Goal: Communication & Community: Answer question/provide support

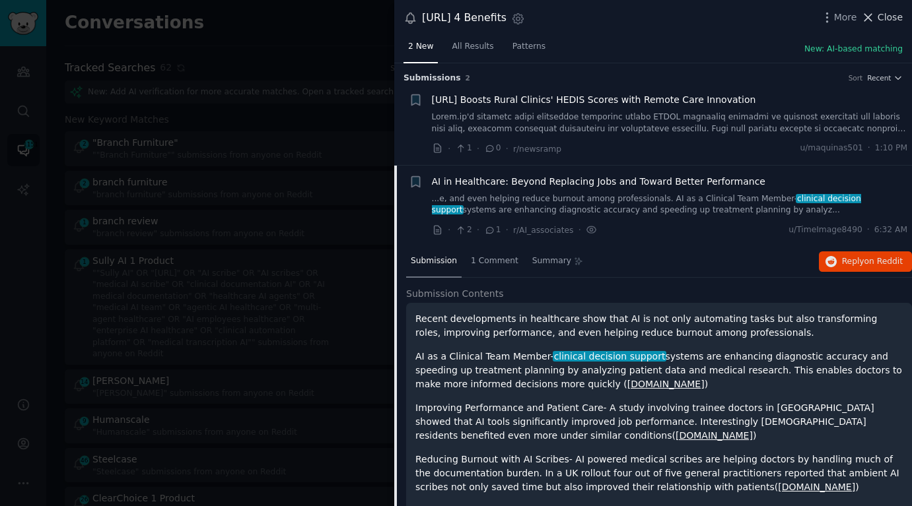
click at [877, 12] on button "Close" at bounding box center [882, 18] width 42 height 14
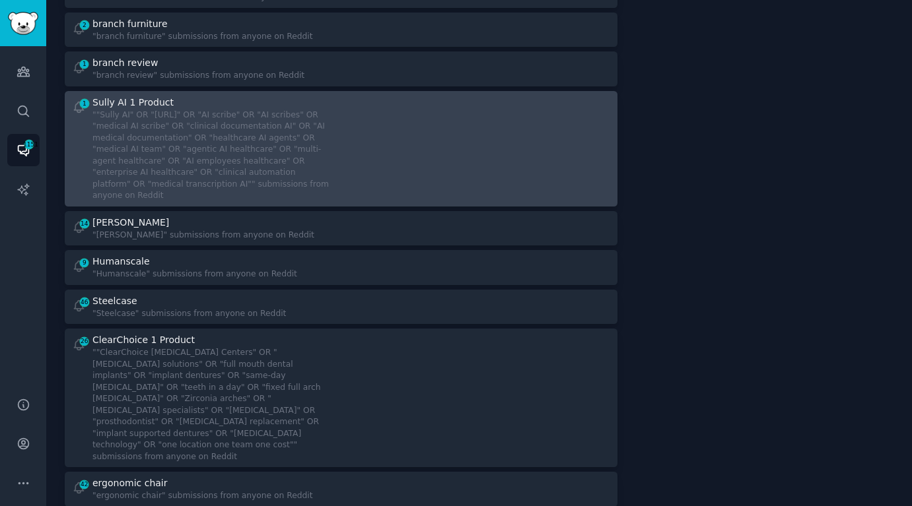
scroll to position [165, 0]
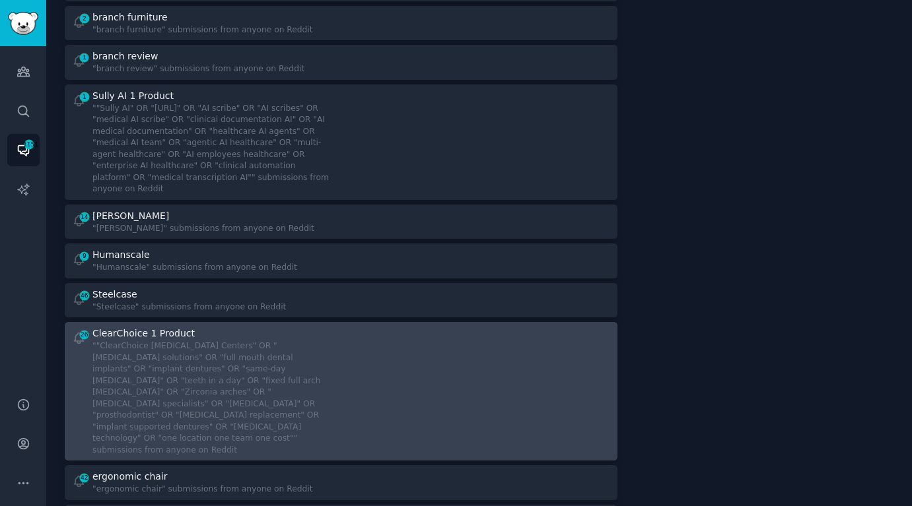
click at [298, 372] on div """ClearChoice [MEDICAL_DATA] Centers" OR "[MEDICAL_DATA] solutions" OR "full mo…" at bounding box center [211, 399] width 239 height 116
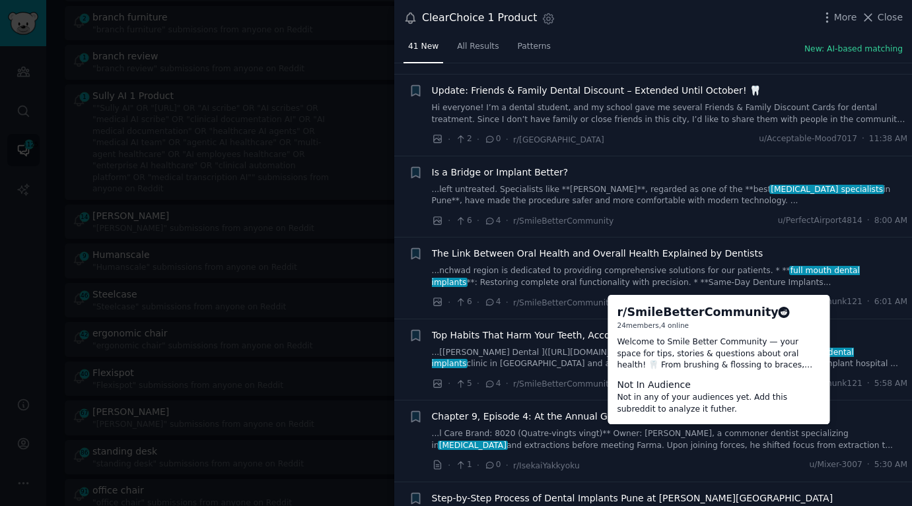
scroll to position [339, 0]
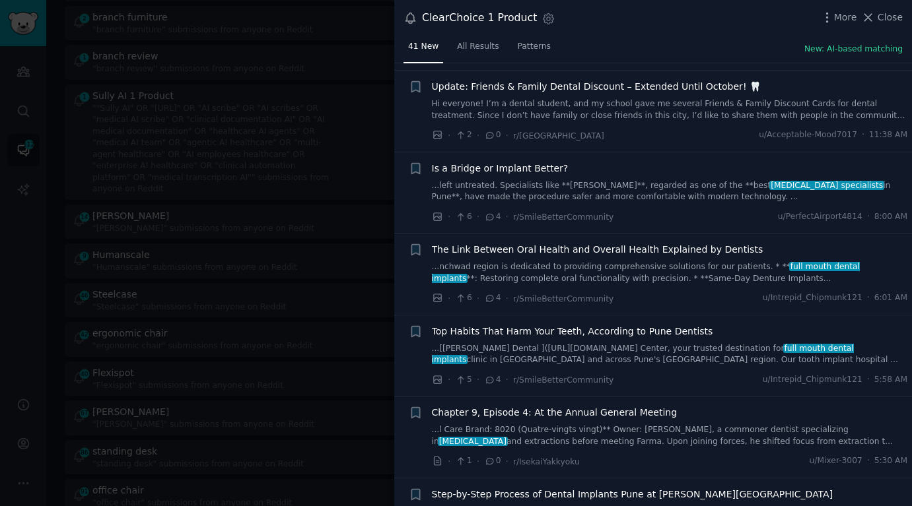
click at [599, 183] on link "...left untreated. Specialists like **Dr. Mrunal Burute**, regarded as one of t…" at bounding box center [670, 191] width 476 height 23
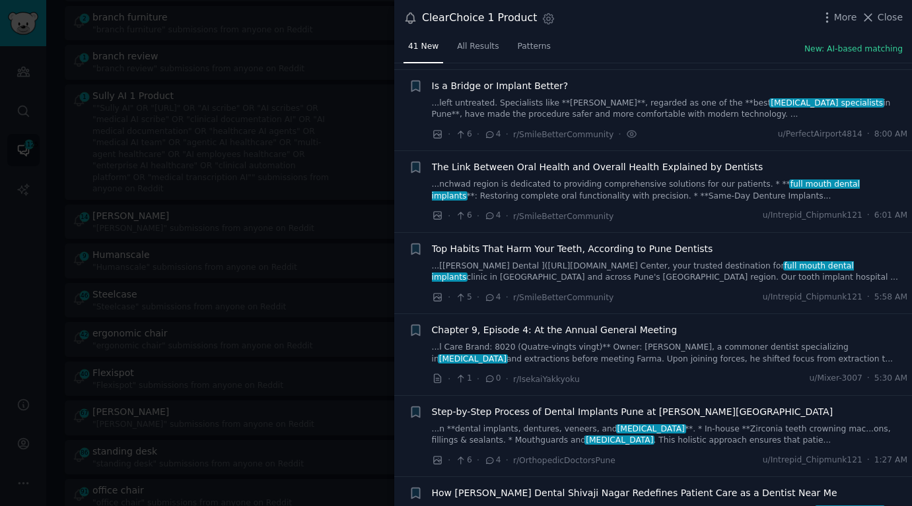
scroll to position [429, 0]
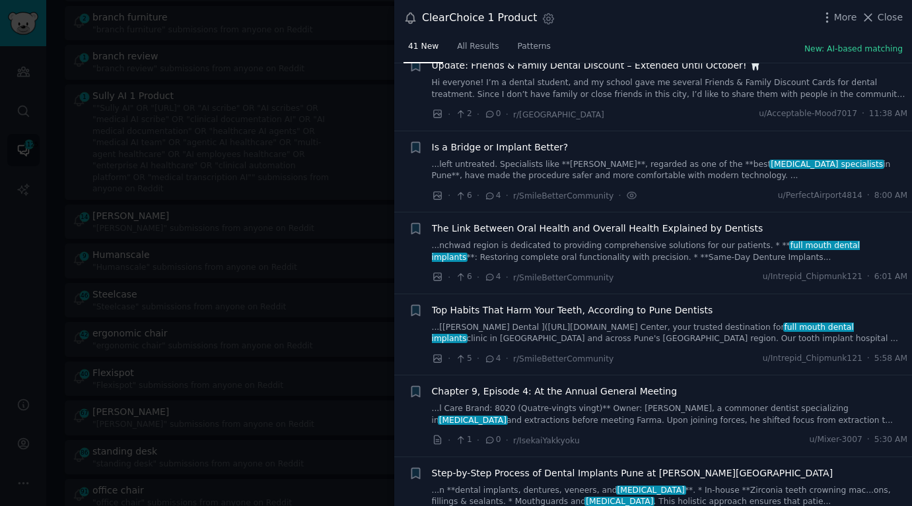
click at [559, 159] on link "...left untreated. Specialists like **Dr. Mrunal Burute**, regarded as one of t…" at bounding box center [670, 170] width 476 height 23
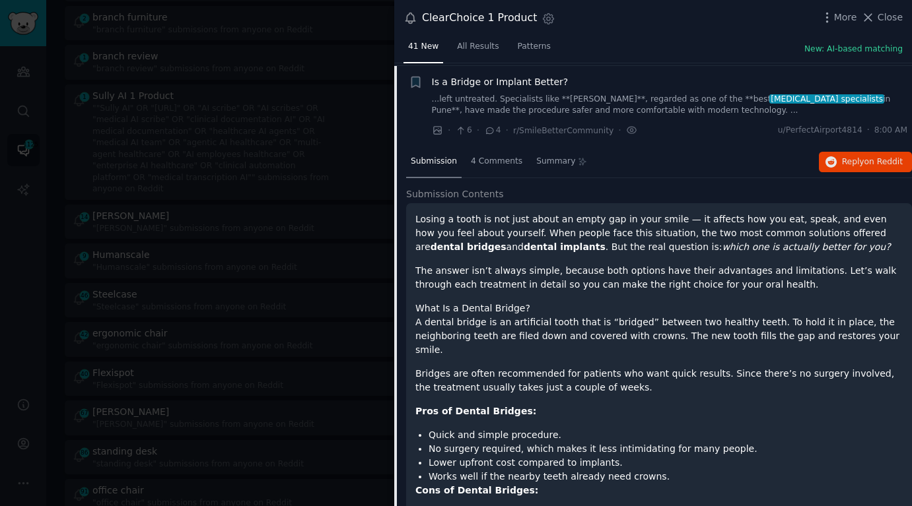
scroll to position [429, 0]
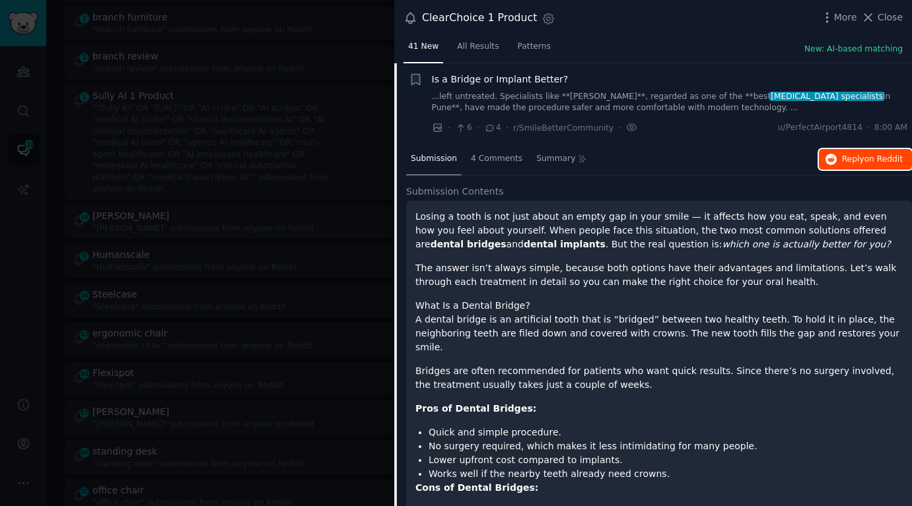
click at [845, 160] on span "Reply on Reddit" at bounding box center [872, 160] width 61 height 12
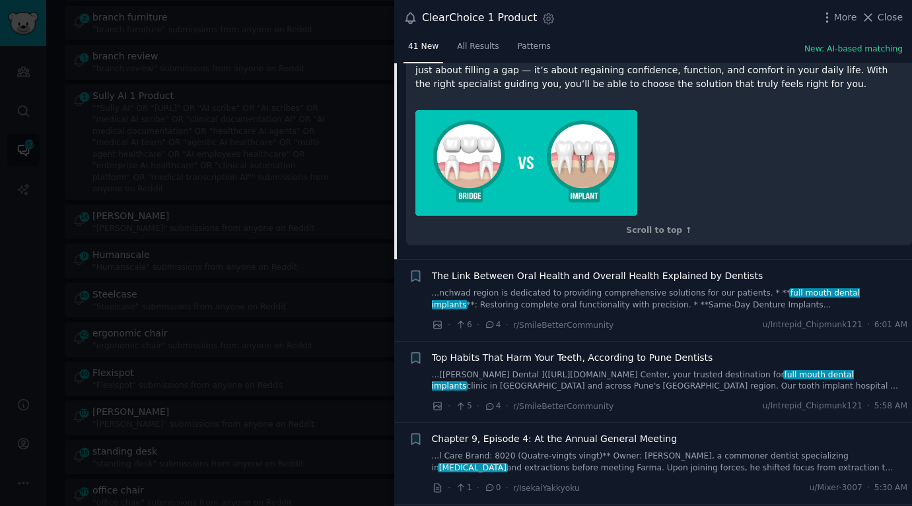
scroll to position [1681, 0]
click at [590, 287] on link "...nchwad region is dedicated to providing comprehensive solutions for our pati…" at bounding box center [670, 298] width 476 height 23
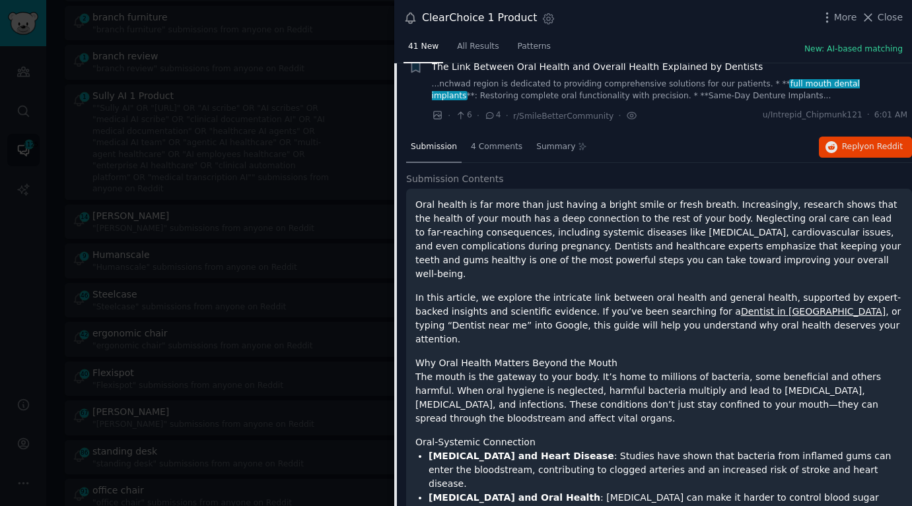
scroll to position [510, 0]
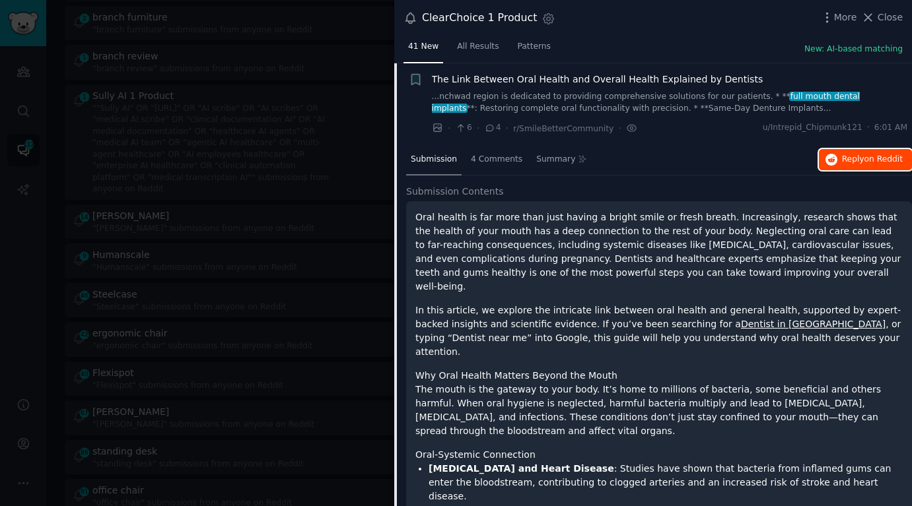
click at [859, 156] on span "Reply on Reddit" at bounding box center [872, 160] width 61 height 12
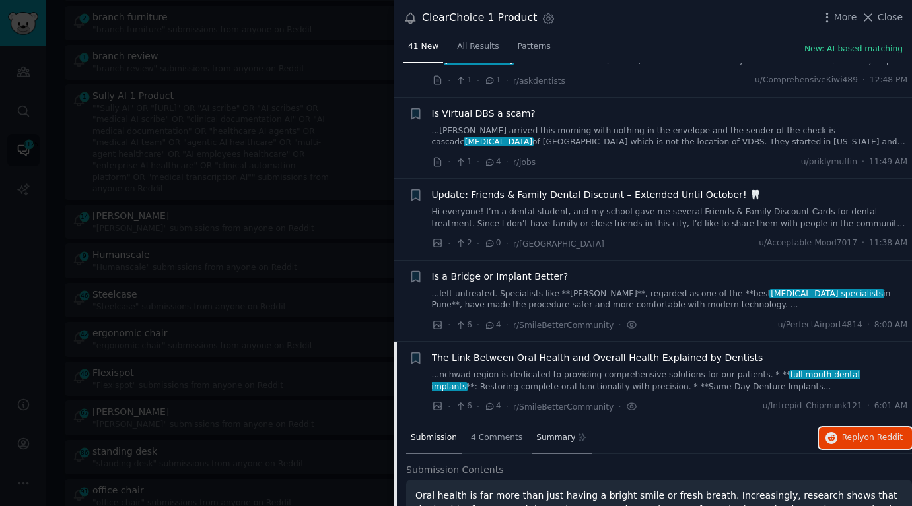
scroll to position [337, 0]
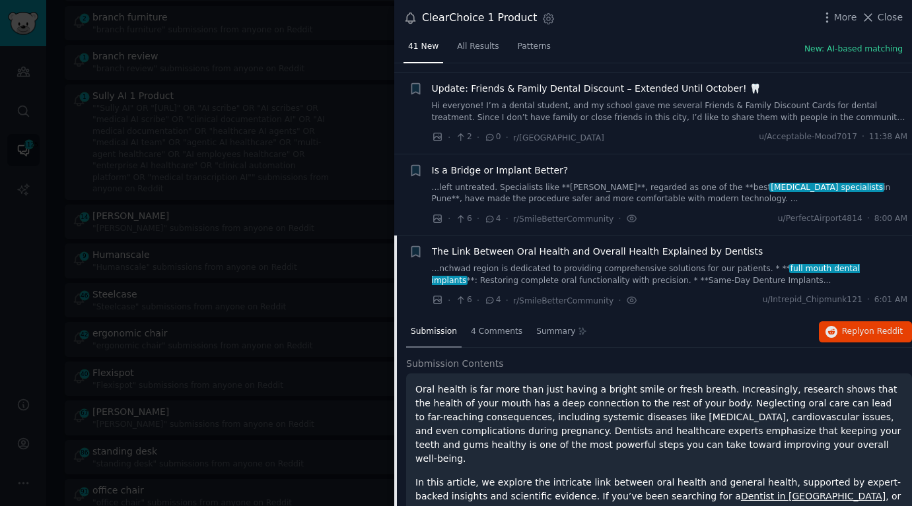
click at [551, 263] on link "...nchwad region is dedicated to providing comprehensive solutions for our pati…" at bounding box center [670, 274] width 476 height 23
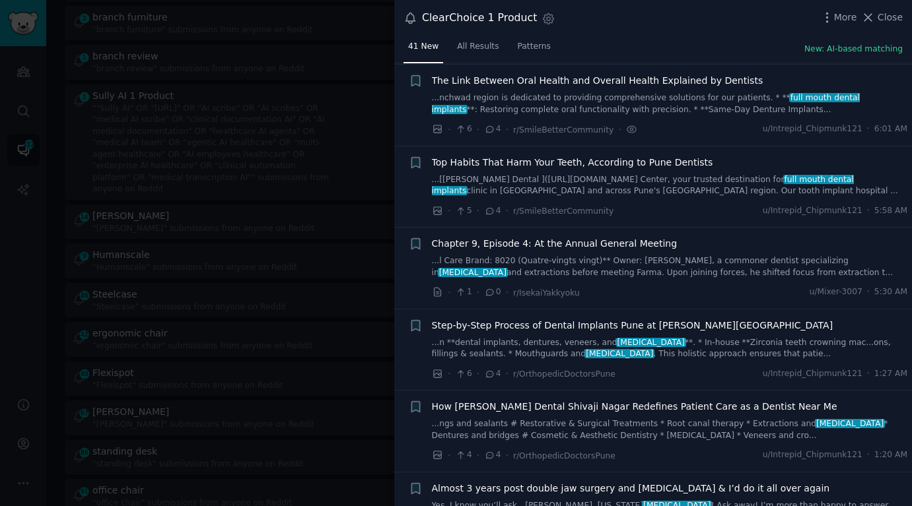
scroll to position [505, 0]
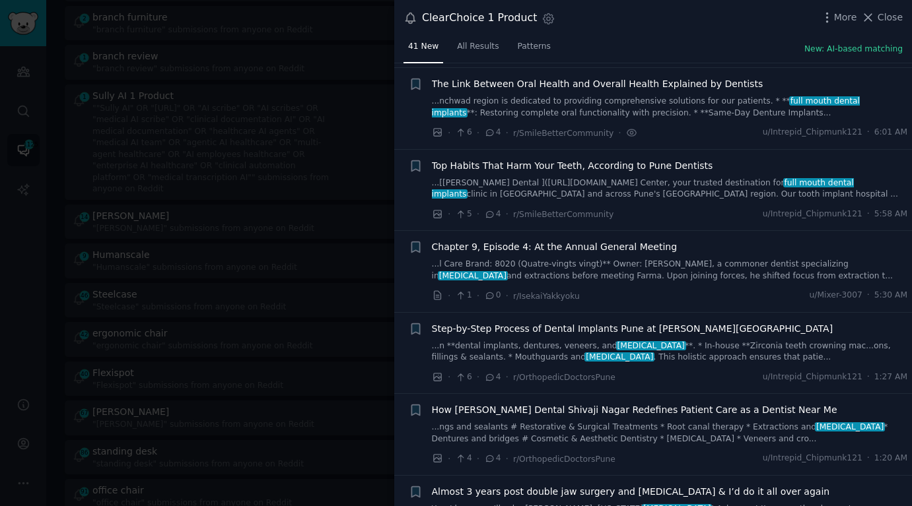
click at [615, 89] on span "The Link Between Oral Health and Overall Health Explained by Dentists" at bounding box center [597, 84] width 331 height 14
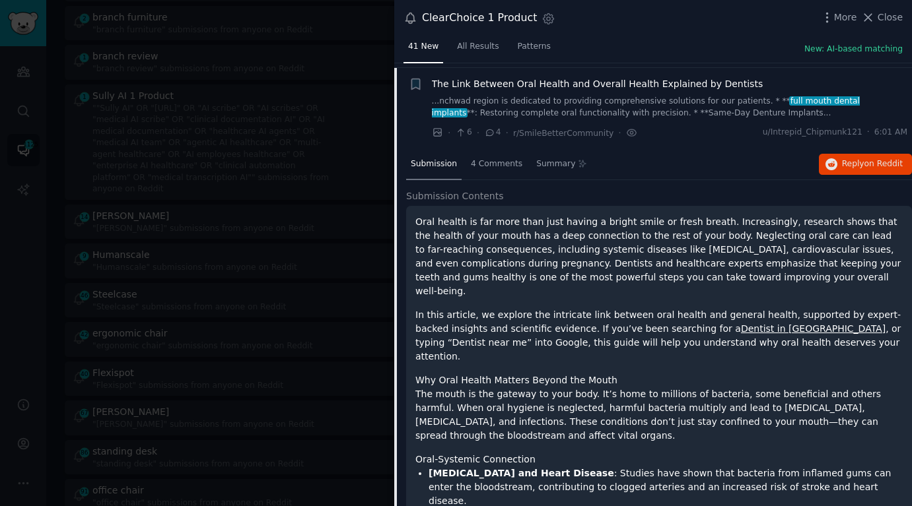
scroll to position [510, 0]
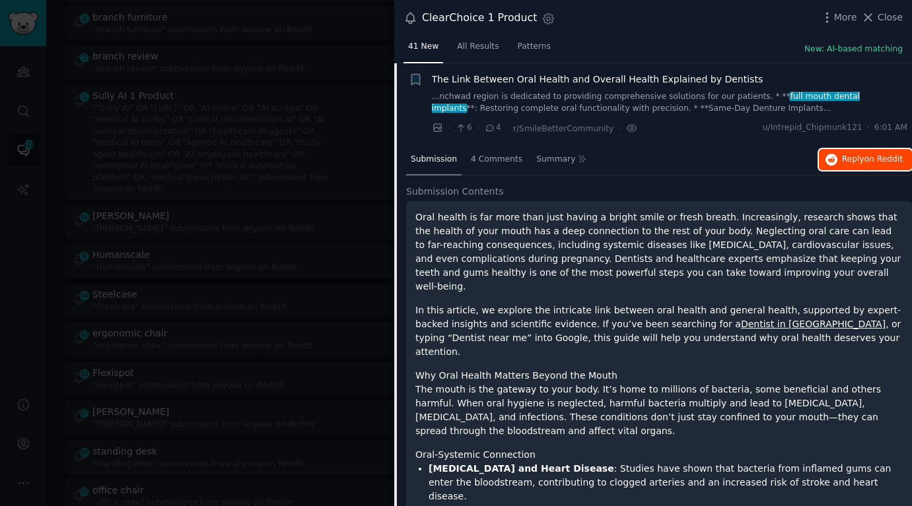
click at [864, 160] on span "on Reddit" at bounding box center [883, 159] width 38 height 9
click at [521, 85] on span "The Link Between Oral Health and Overall Health Explained by Dentists" at bounding box center [597, 80] width 331 height 14
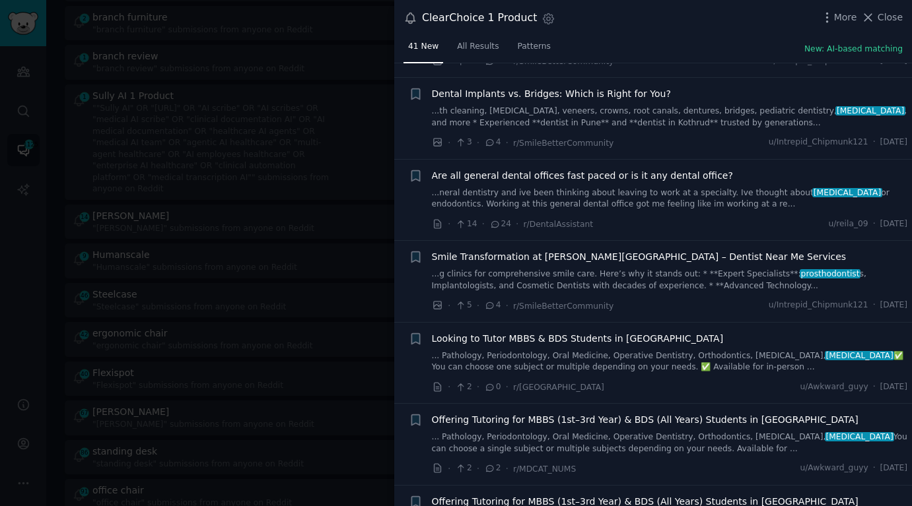
scroll to position [2862, 0]
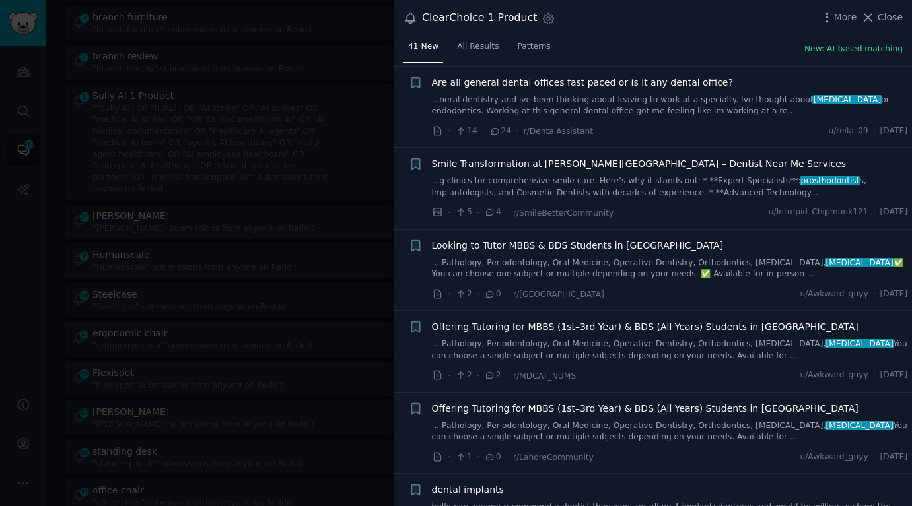
click at [590, 502] on link "hello can anyone recommend a dentist they went for all on 4 implant/ dentures a…" at bounding box center [670, 513] width 476 height 23
click at [617, 502] on link "hello can anyone recommend a dentist they went for all on 4 implant/ dentures a…" at bounding box center [670, 513] width 476 height 23
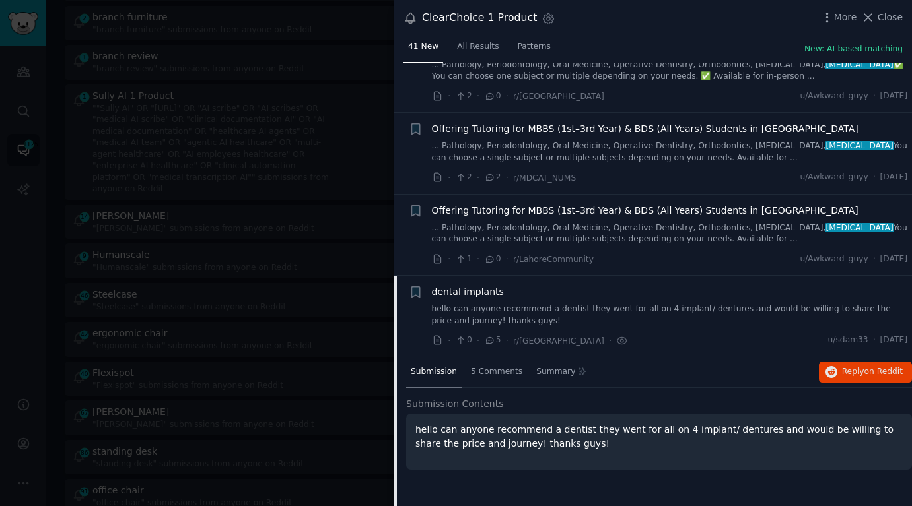
scroll to position [3061, 0]
click at [849, 366] on span "Reply on Reddit" at bounding box center [872, 372] width 61 height 12
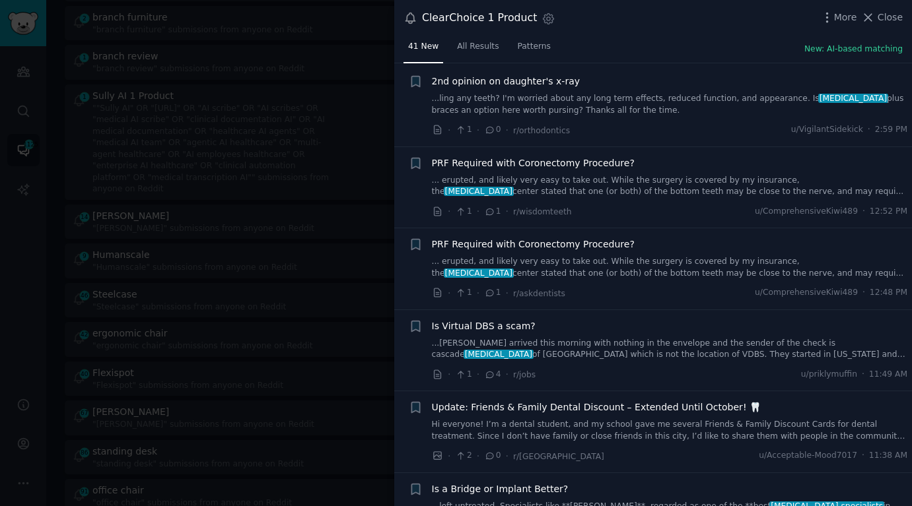
scroll to position [0, 0]
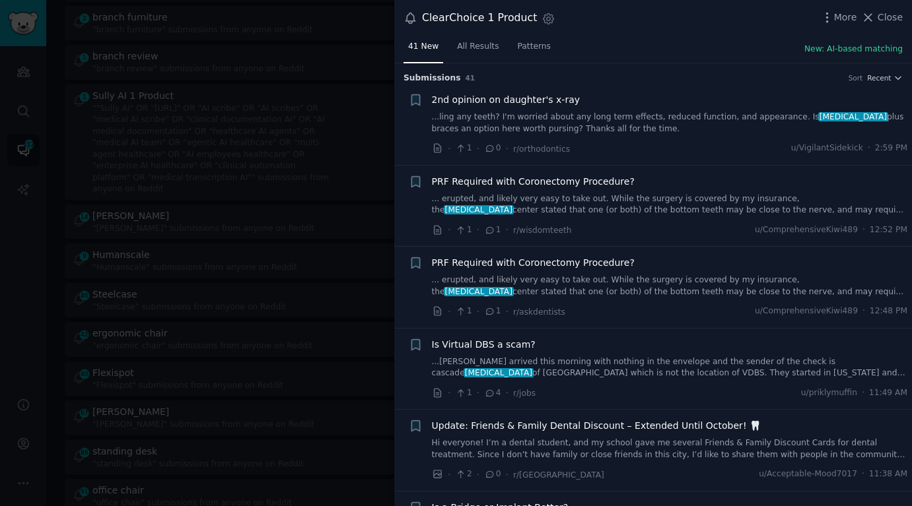
click at [693, 120] on link "...ling any teeth? I'm worried about any long term effects, reduced function, a…" at bounding box center [670, 123] width 476 height 23
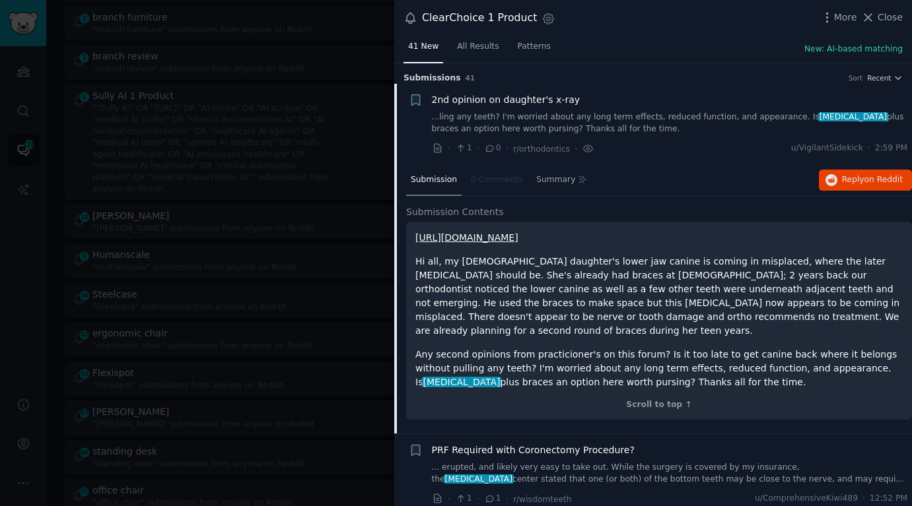
scroll to position [20, 0]
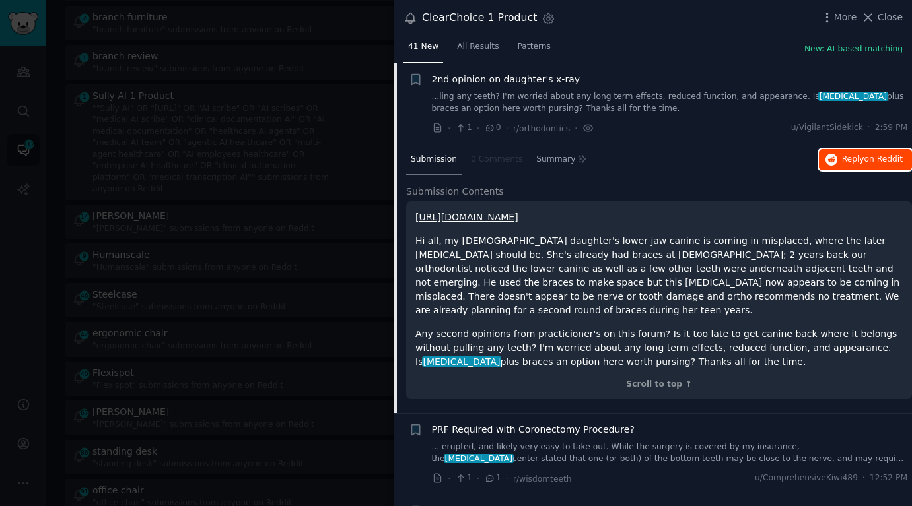
click at [825, 156] on icon "button" at bounding box center [831, 160] width 12 height 12
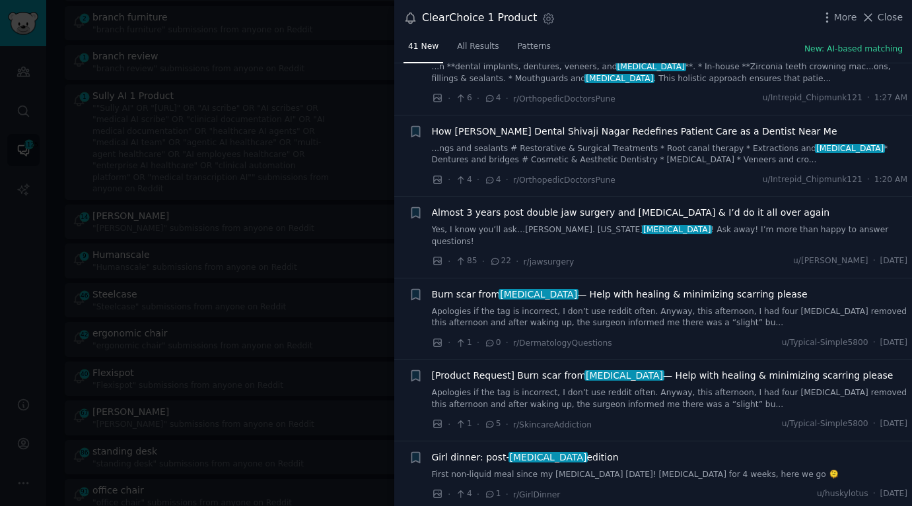
scroll to position [1056, 0]
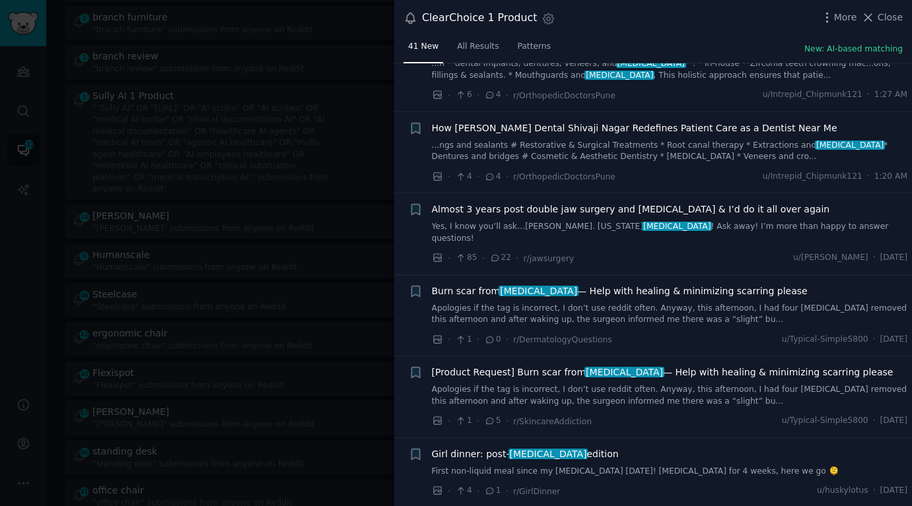
click at [218, 260] on div at bounding box center [456, 253] width 912 height 506
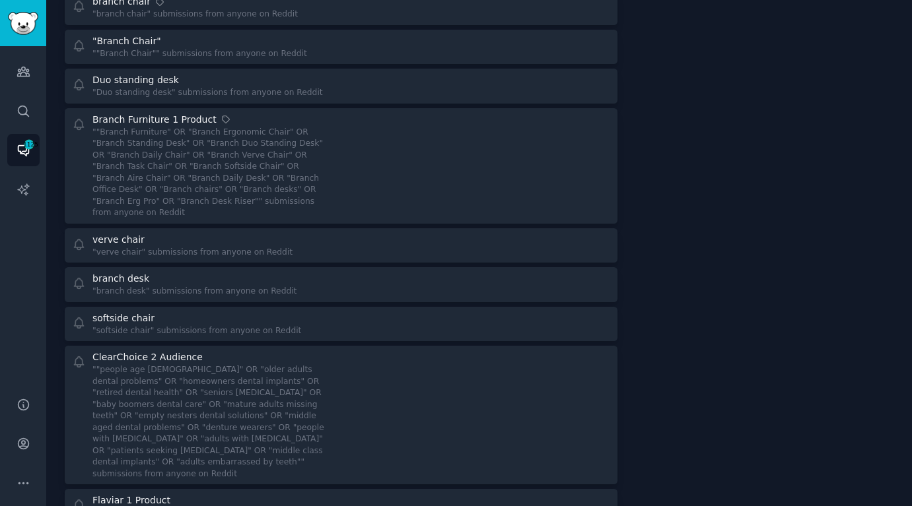
scroll to position [2882, 0]
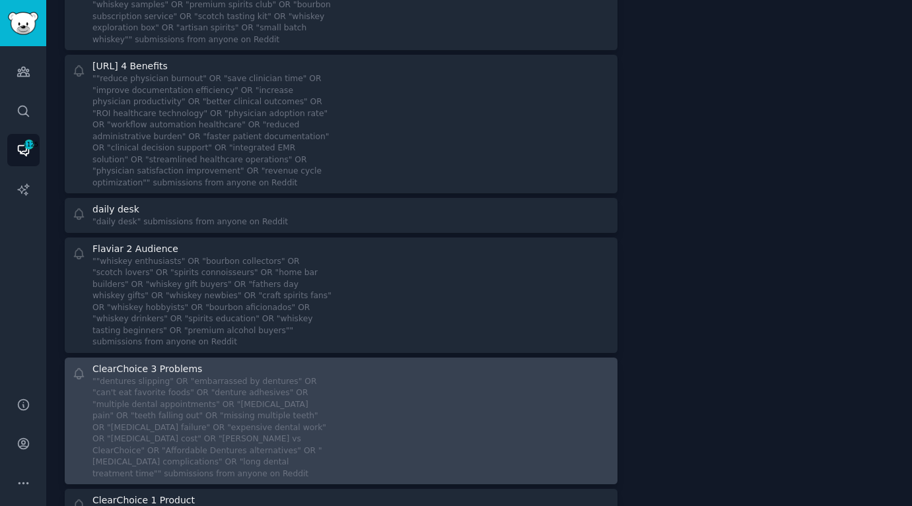
click at [261, 376] on div """dentures slipping" OR "embarrassed by dentures" OR "can't eat favorite foods"…" at bounding box center [211, 428] width 239 height 104
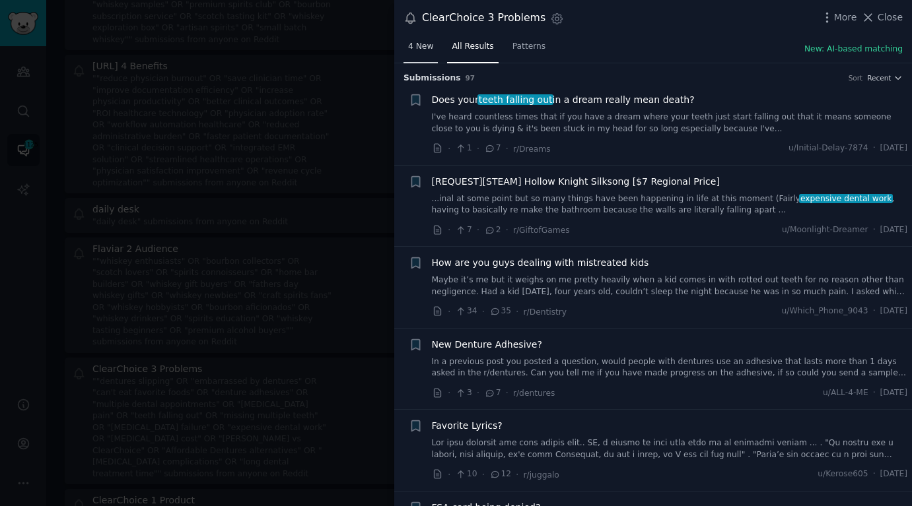
click at [413, 60] on link "4 New" at bounding box center [420, 49] width 34 height 27
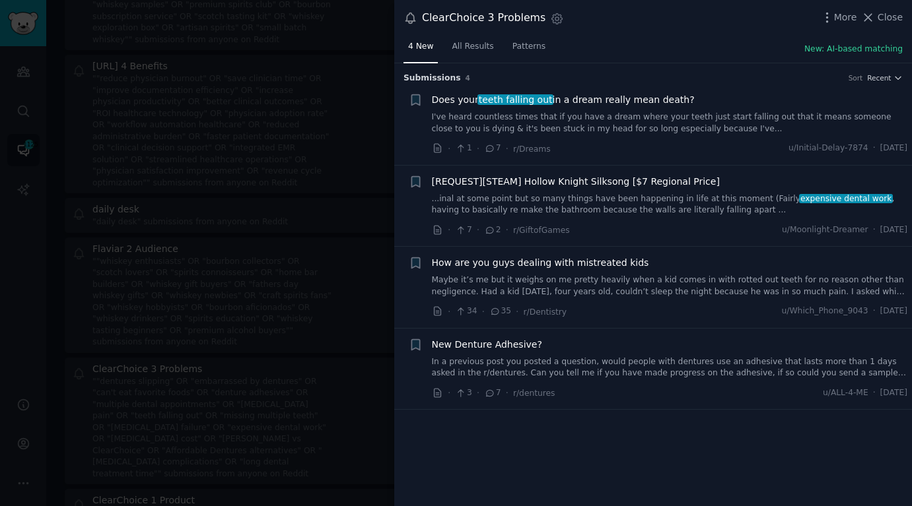
click at [267, 348] on div at bounding box center [456, 253] width 912 height 506
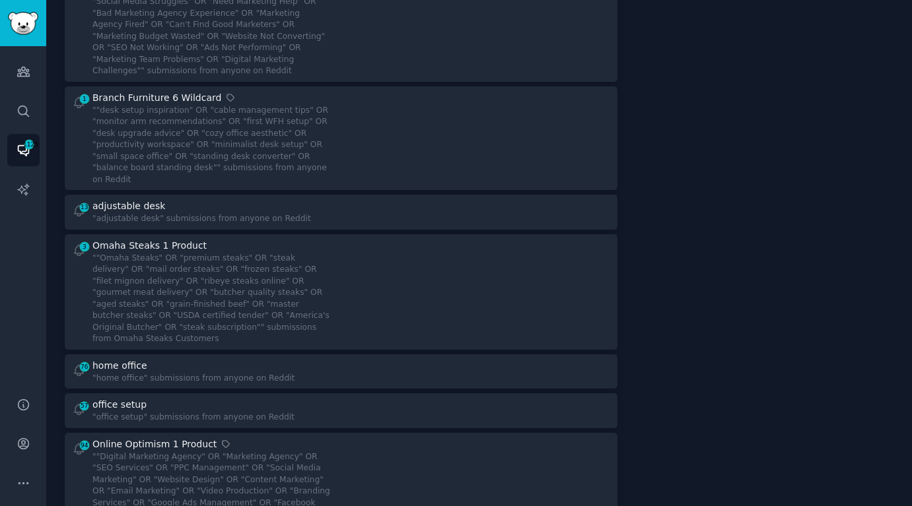
scroll to position [7, 0]
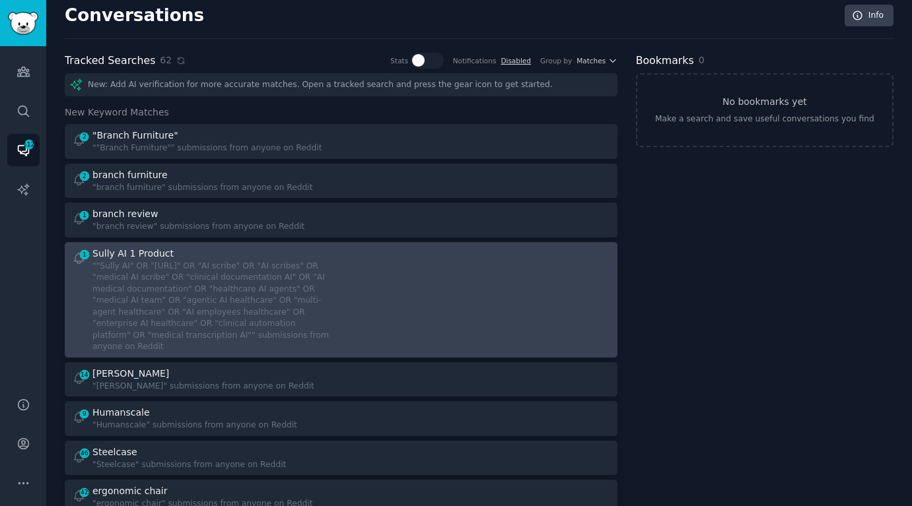
click at [308, 292] on div """Sully AI" OR "[URL]" OR "AI scribe" OR "AI scribes" OR "medical AI scribe" OR…" at bounding box center [211, 307] width 239 height 92
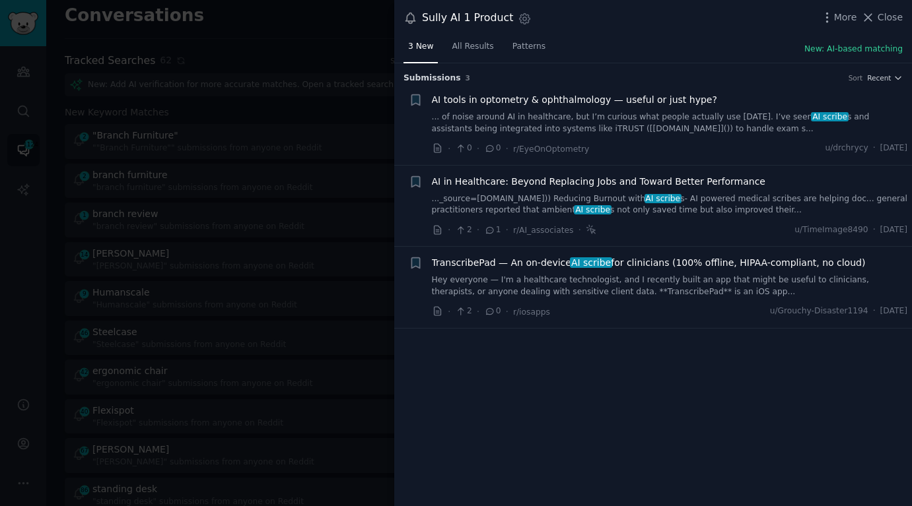
click at [642, 118] on link "... of noise around AI in healthcare, but I’m curious what people actually use …" at bounding box center [670, 123] width 476 height 23
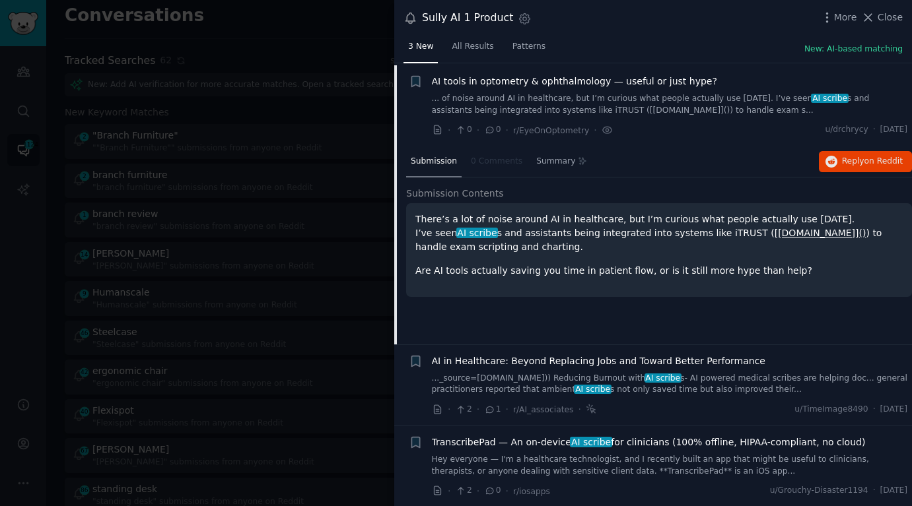
scroll to position [20, 0]
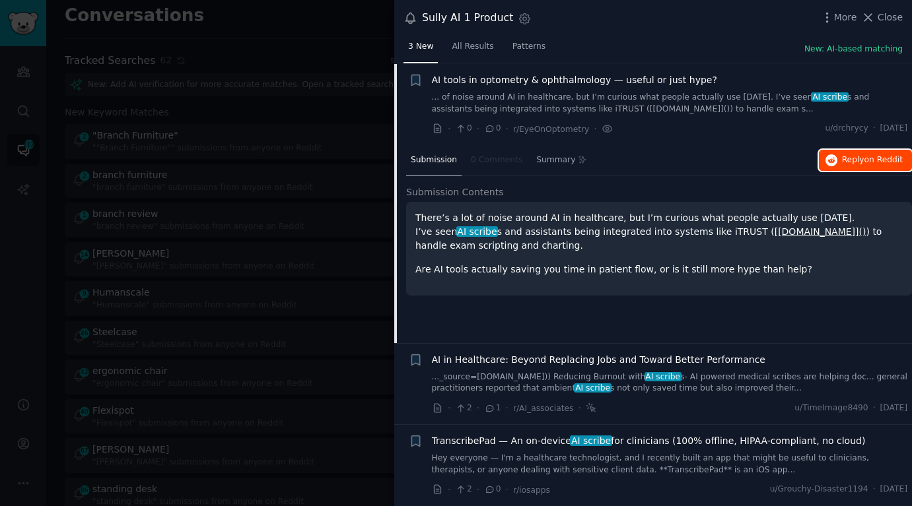
click at [842, 162] on span "Reply on Reddit" at bounding box center [872, 161] width 61 height 12
click at [613, 406] on div "· 2 · 1 · r/AI_associates · u/TimeImage8490 · Thu 9/4/2025" at bounding box center [670, 408] width 476 height 14
click at [613, 392] on link "..._source=chatgpt.com)) Reducing Burnout with AI scribe s- AI powered medical …" at bounding box center [670, 383] width 476 height 23
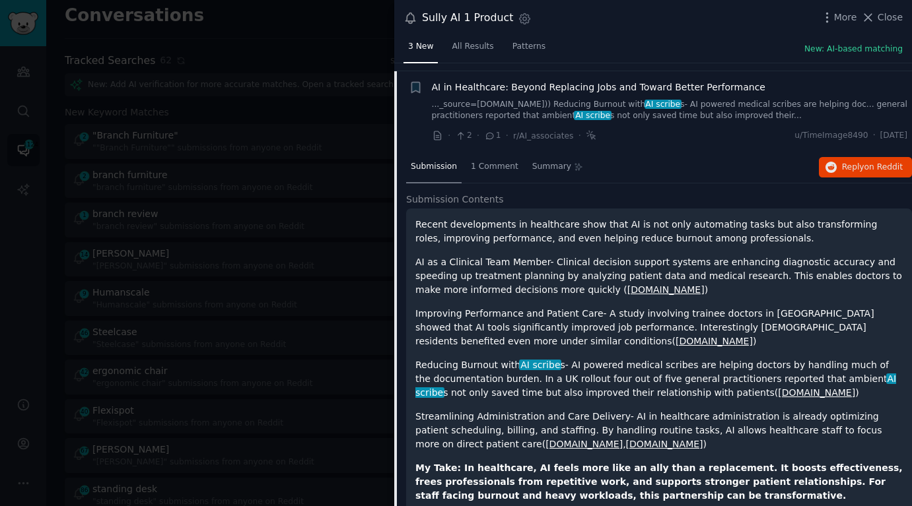
scroll to position [102, 0]
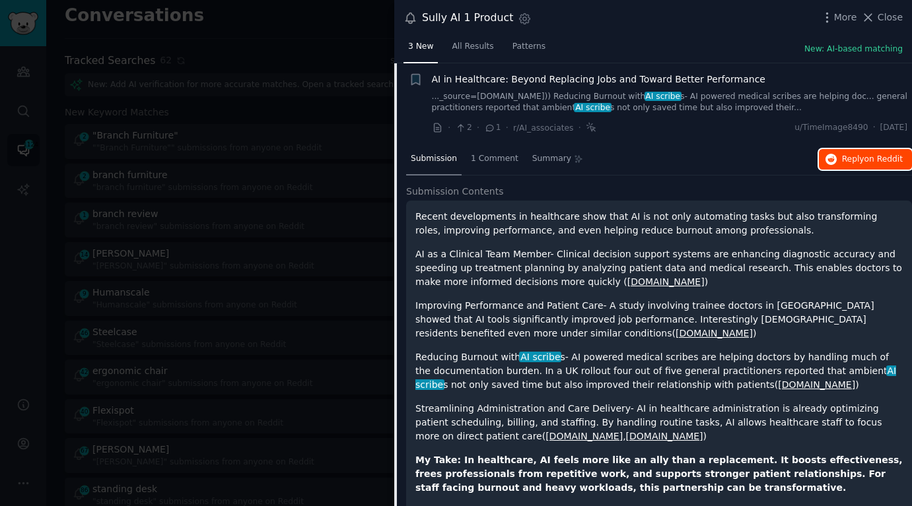
click at [842, 158] on span "Reply on Reddit" at bounding box center [872, 160] width 61 height 12
click at [421, 52] on span "3 New" at bounding box center [420, 47] width 25 height 12
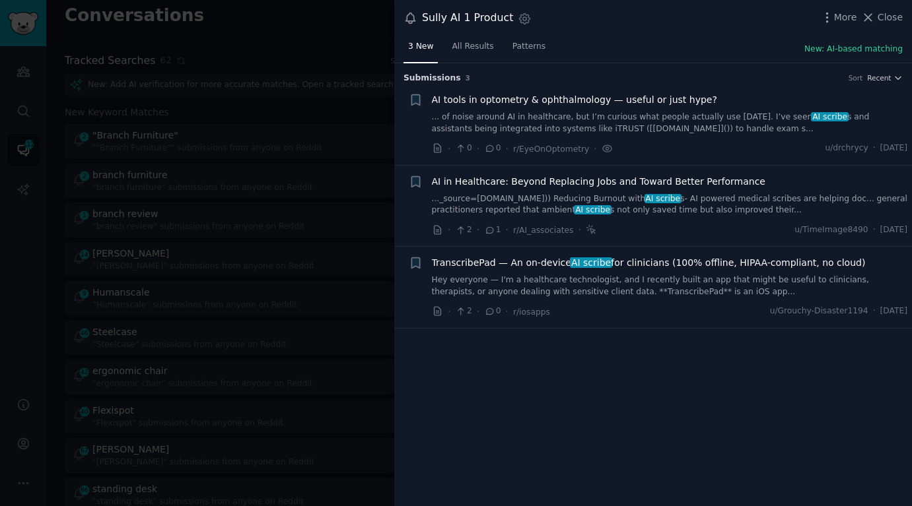
click at [320, 207] on div at bounding box center [456, 253] width 912 height 506
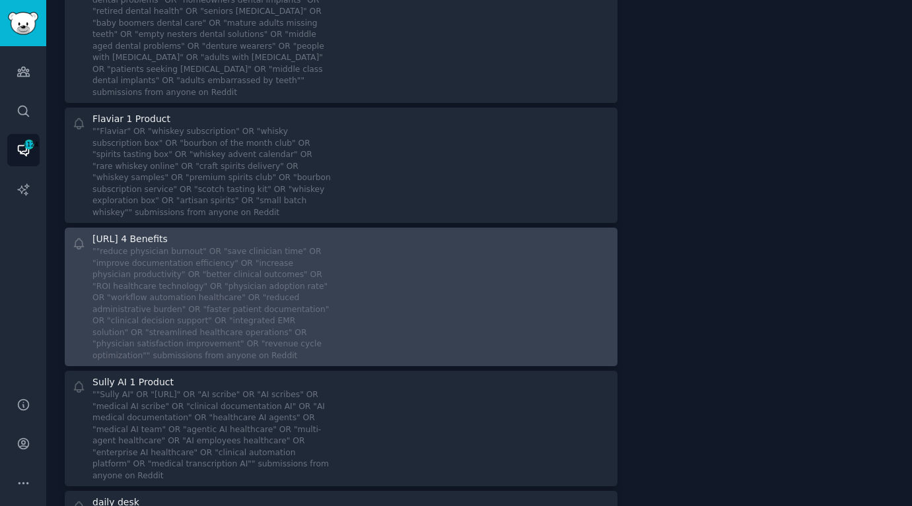
scroll to position [2590, 0]
click at [333, 232] on div "Sully.AI 4 Benefits ""reduce physician burnout" OR "save clinician time" OR "im…" at bounding box center [340, 296] width 543 height 129
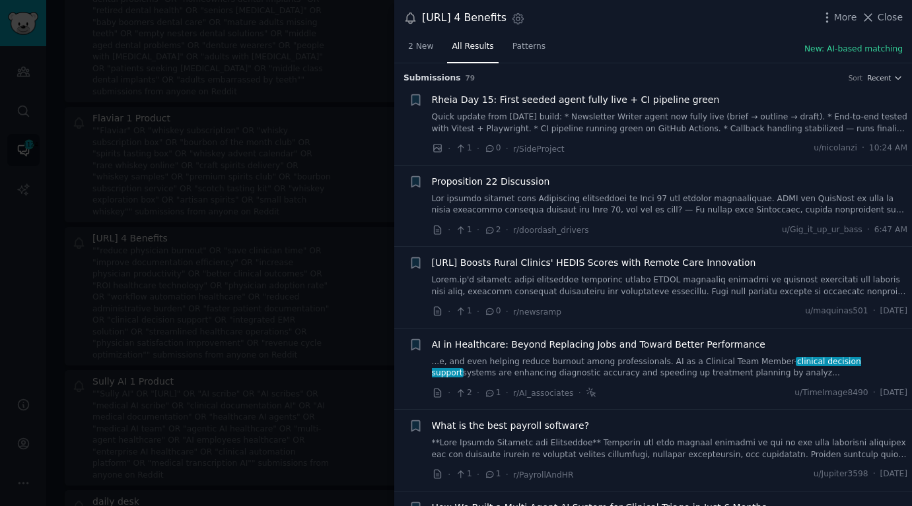
click at [241, 164] on div at bounding box center [456, 253] width 912 height 506
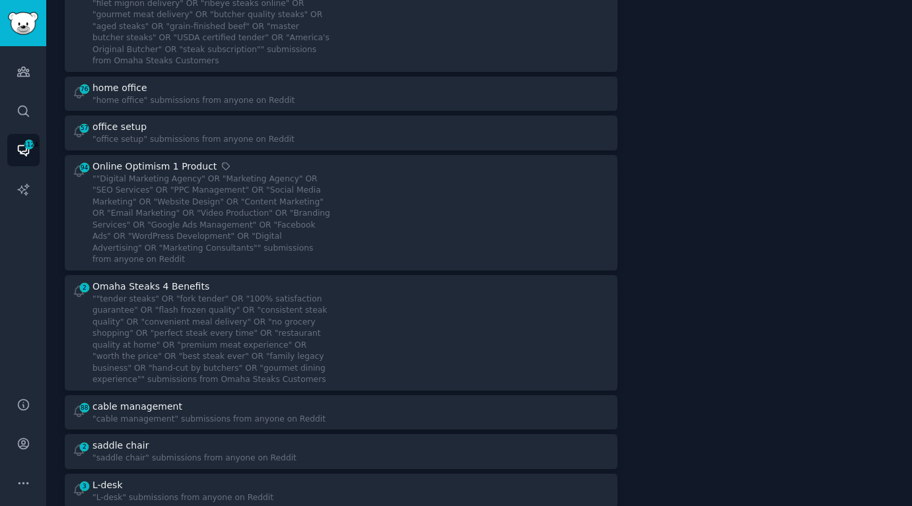
scroll to position [1600, 0]
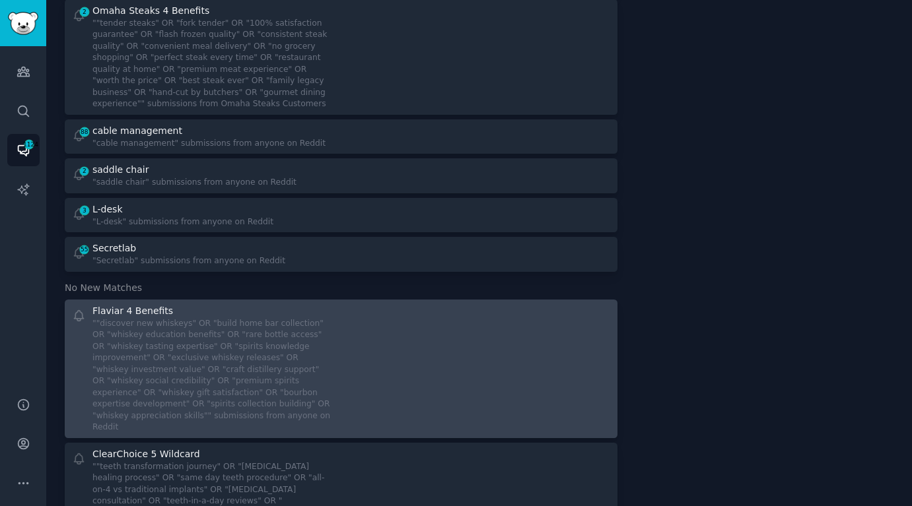
click at [390, 304] on div at bounding box center [480, 368] width 260 height 129
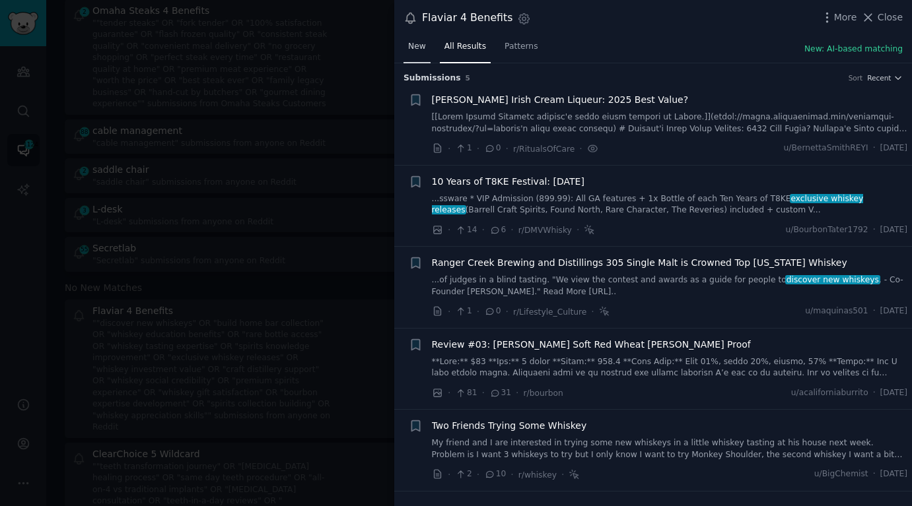
click at [414, 61] on link "New" at bounding box center [416, 49] width 27 height 27
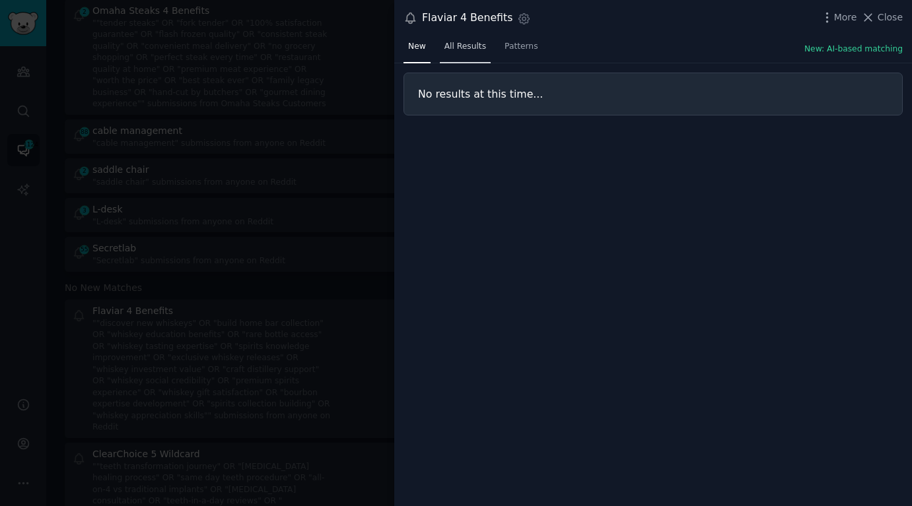
click at [446, 54] on link "All Results" at bounding box center [465, 49] width 51 height 27
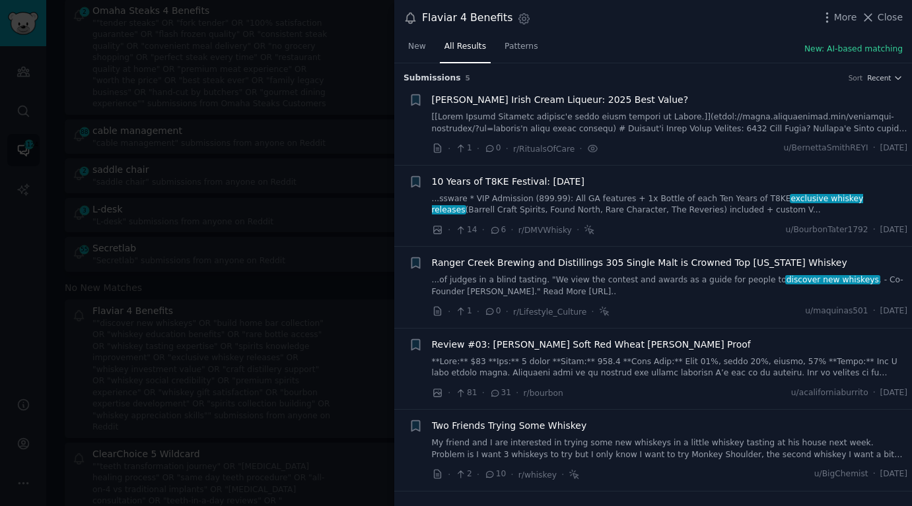
click at [320, 141] on div at bounding box center [456, 253] width 912 height 506
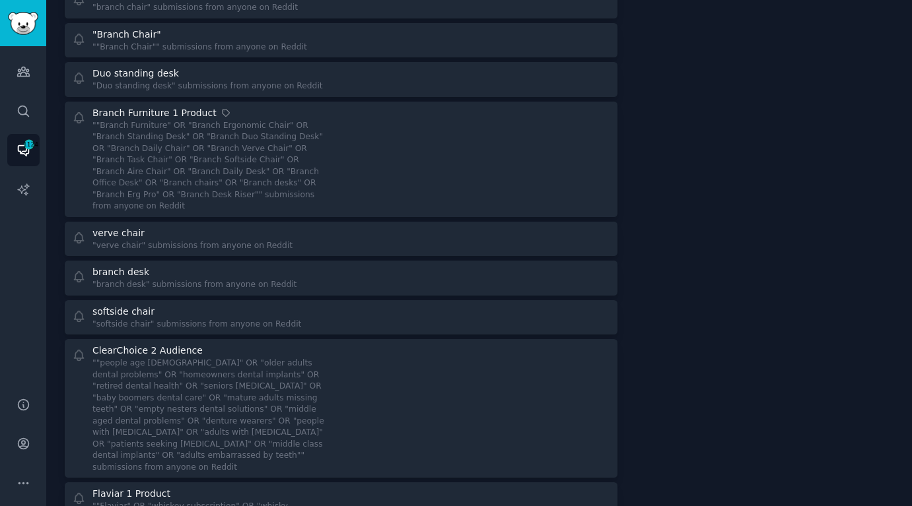
scroll to position [2219, 0]
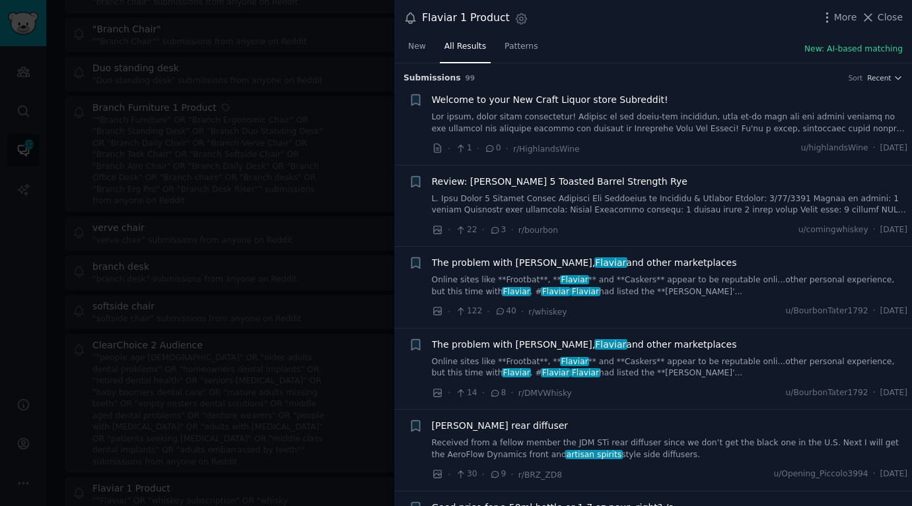
click at [729, 281] on link "Online sites like **Frootbat**, ** Flaviar ** and **Caskers** appear to be repu…" at bounding box center [670, 286] width 476 height 23
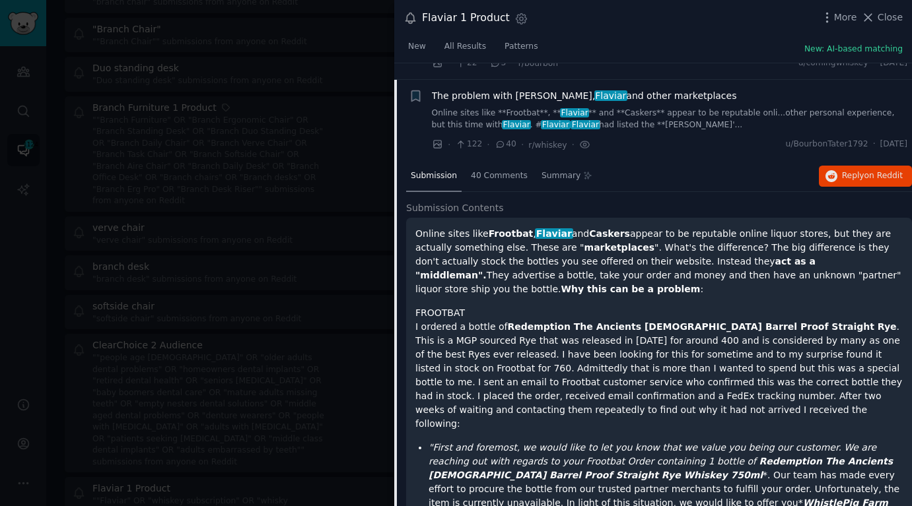
scroll to position [184, 0]
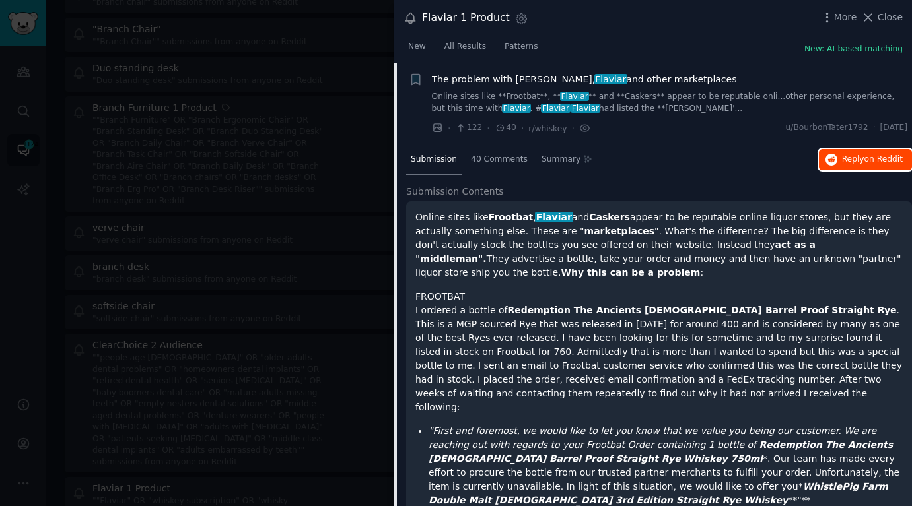
click at [850, 155] on span "Reply on Reddit" at bounding box center [872, 160] width 61 height 12
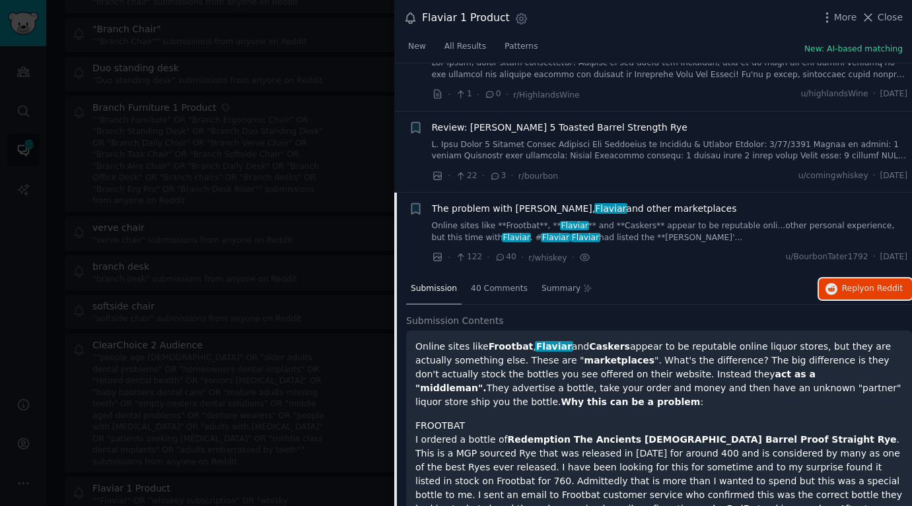
scroll to position [0, 0]
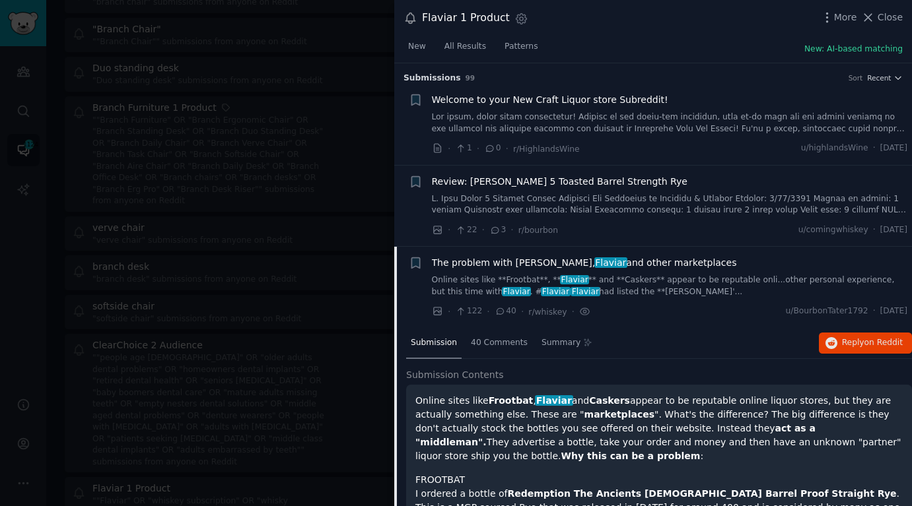
click at [654, 276] on link "Online sites like **Frootbat**, ** Flaviar ** and **Caskers** appear to be repu…" at bounding box center [670, 286] width 476 height 23
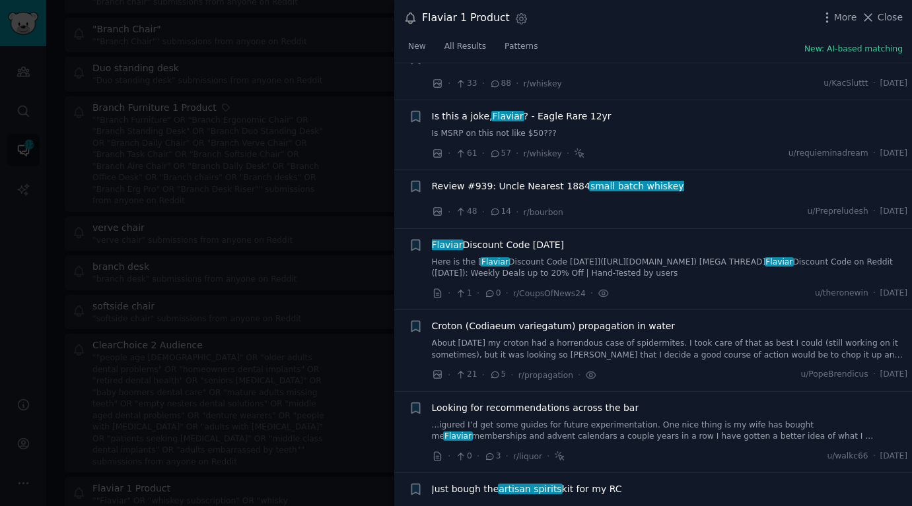
scroll to position [522, 0]
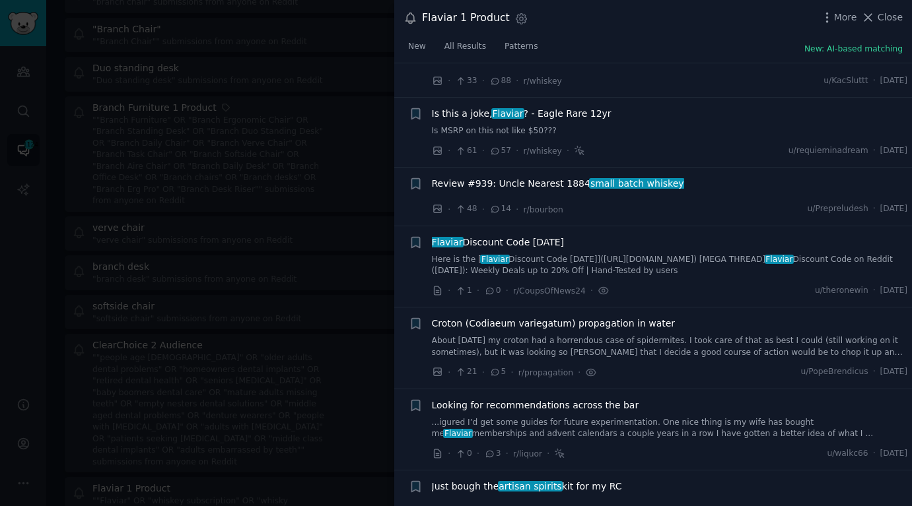
click at [626, 424] on link "...igured I’d get some guides for future experimentation. One nice thing is my …" at bounding box center [670, 428] width 476 height 23
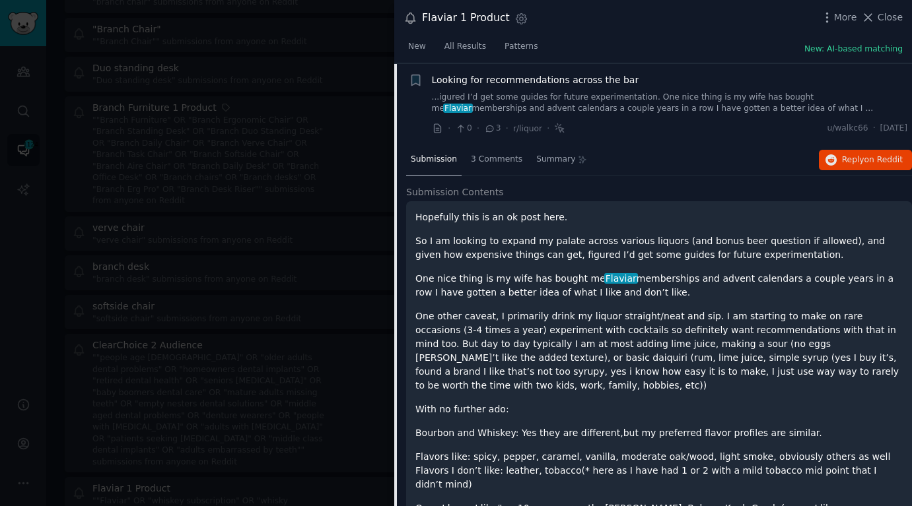
scroll to position [848, 0]
click at [866, 161] on span "on Reddit" at bounding box center [883, 159] width 38 height 9
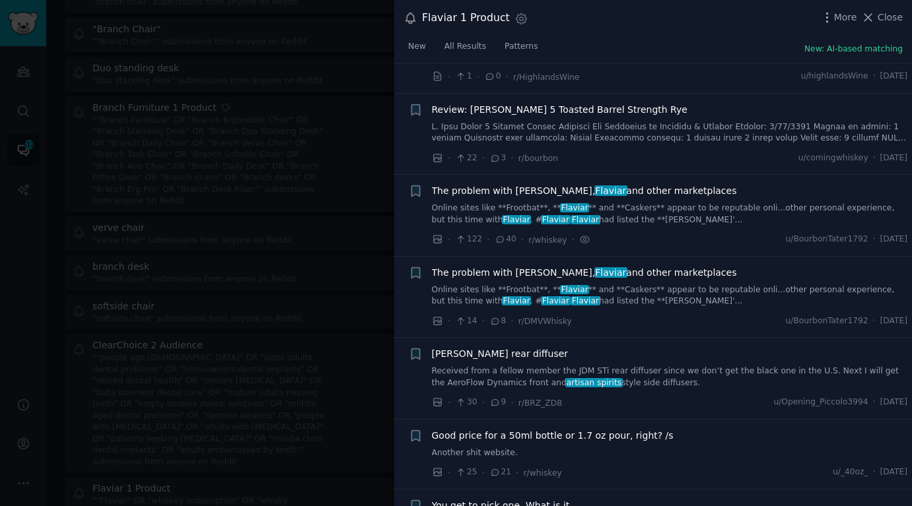
scroll to position [0, 0]
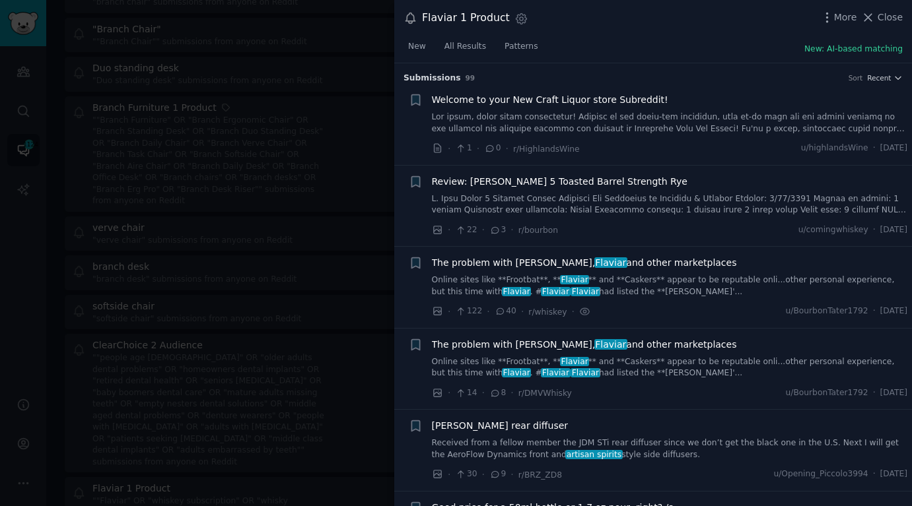
click at [315, 143] on div at bounding box center [456, 253] width 912 height 506
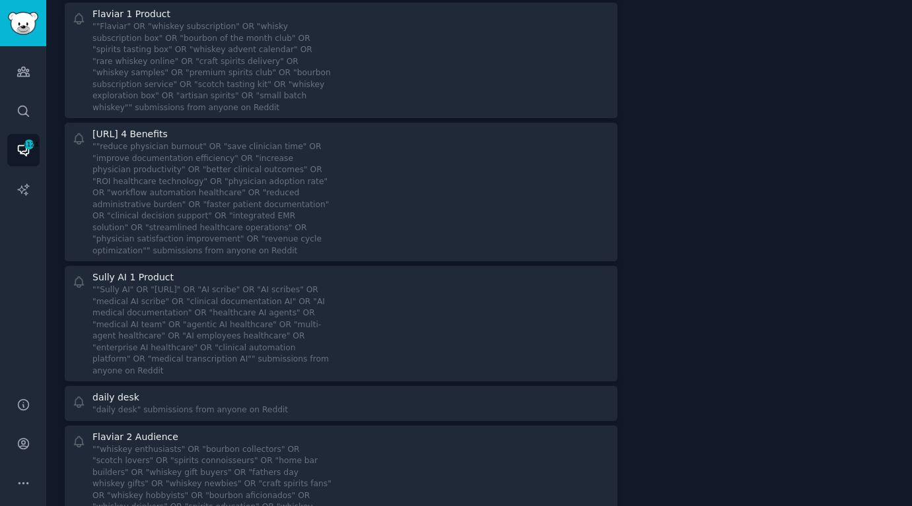
scroll to position [2682, 0]
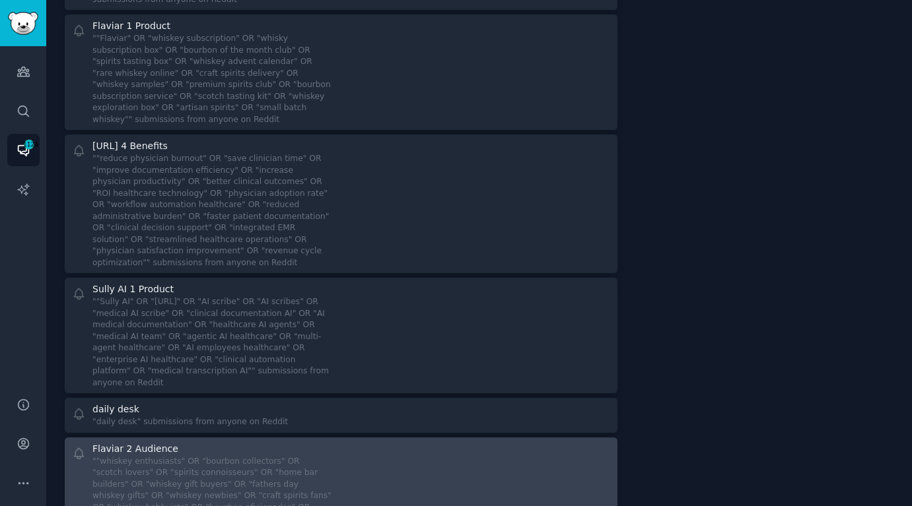
click at [324, 456] on div """whiskey enthusiasts" OR "bourbon collectors" OR "scotch lovers" OR "spirits c…" at bounding box center [211, 502] width 239 height 92
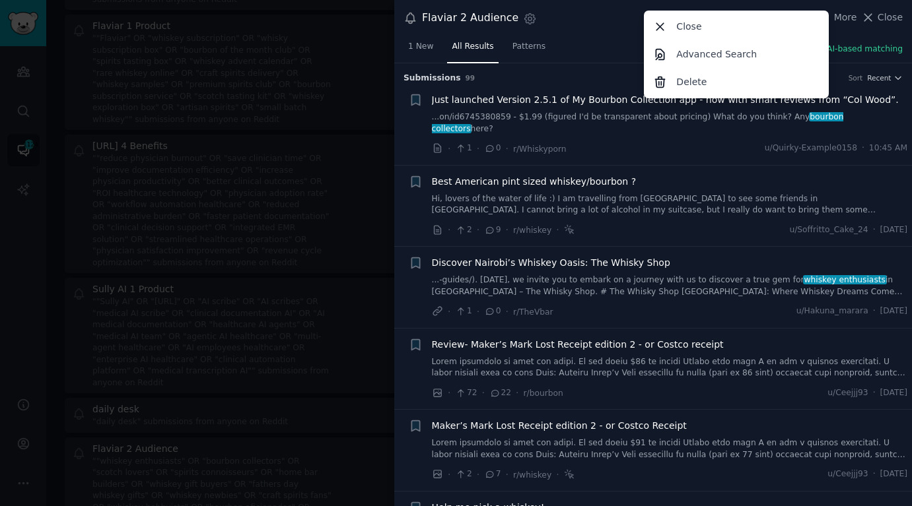
click at [587, 40] on div "1 New All Results Patterns New: AI-based matching" at bounding box center [653, 49] width 518 height 27
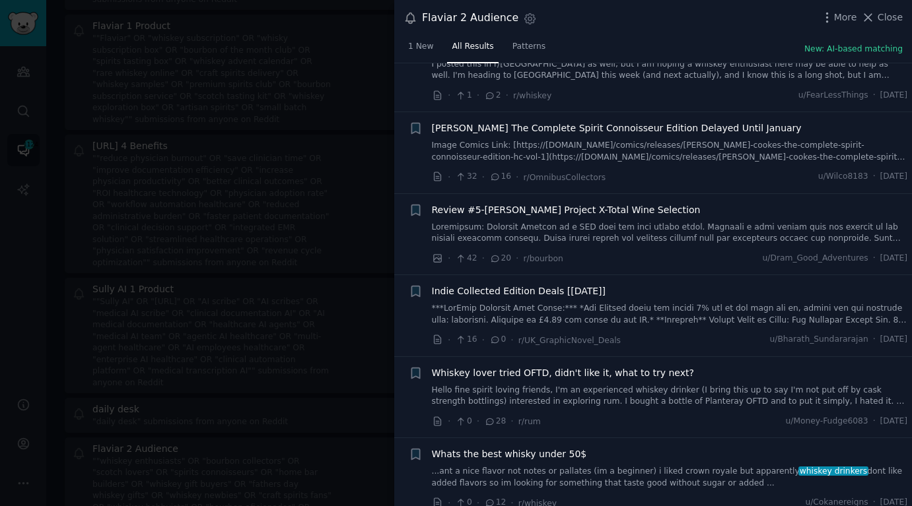
scroll to position [860, 0]
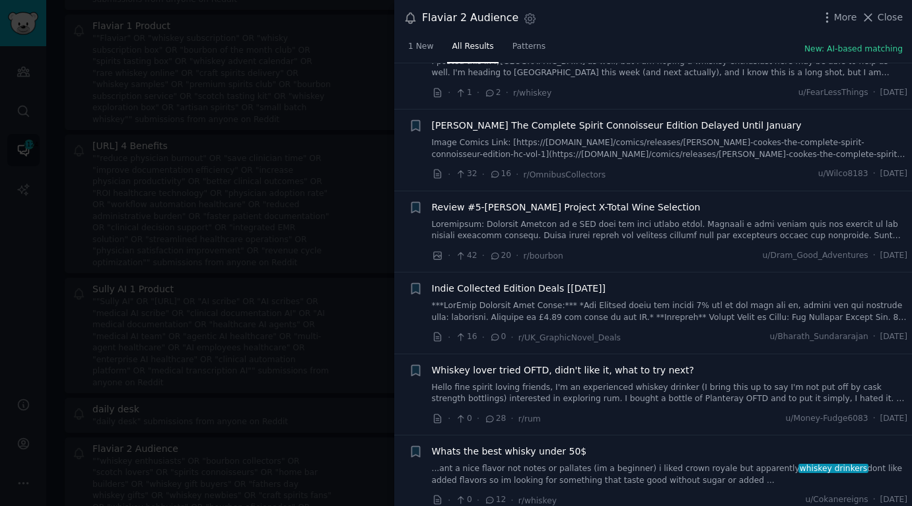
click at [702, 382] on link "Hello fine spirit loving friends, I'm an experienced whiskey drinker (I bring t…" at bounding box center [670, 393] width 476 height 23
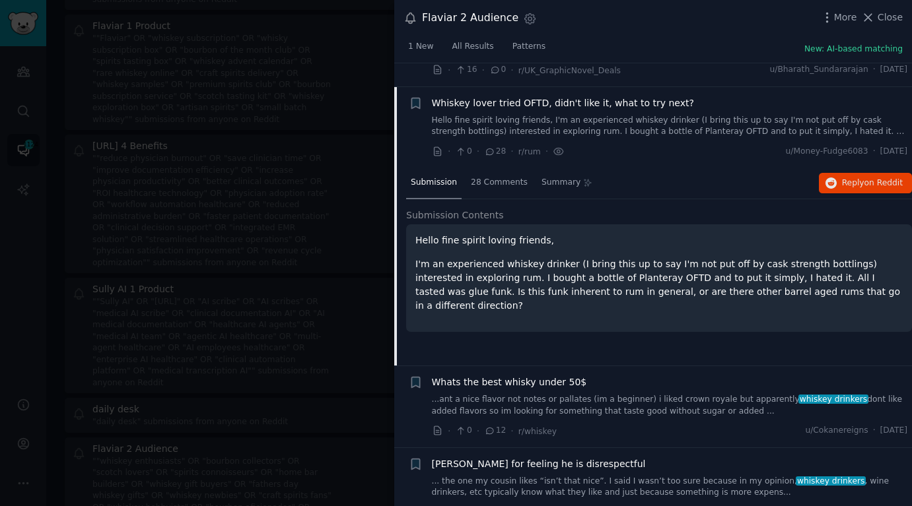
scroll to position [1139, 0]
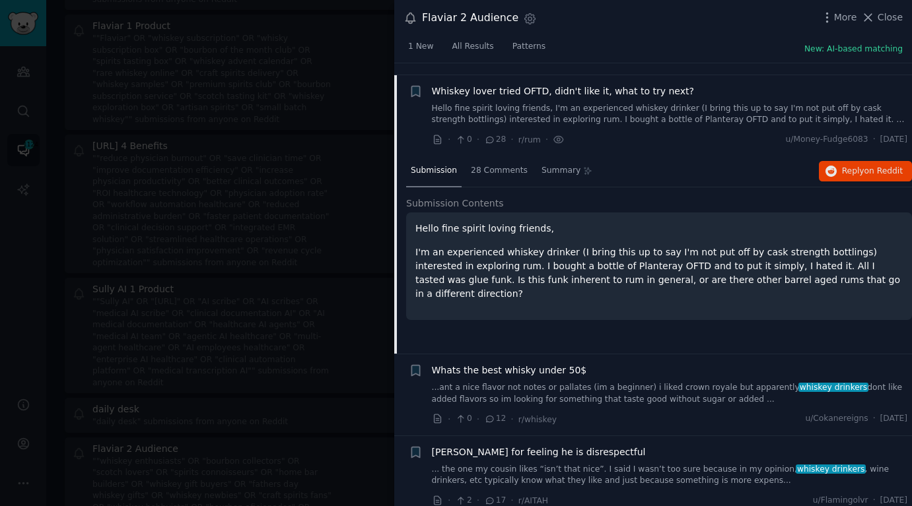
click at [882, 170] on div "Submission 28 Comments Summary Reply on Reddit" at bounding box center [659, 172] width 506 height 32
click at [880, 166] on span "on Reddit" at bounding box center [883, 170] width 38 height 9
click at [602, 382] on link "...ant a nice flavor not notes or pallates (im a beginner) i liked crown royale…" at bounding box center [670, 393] width 476 height 23
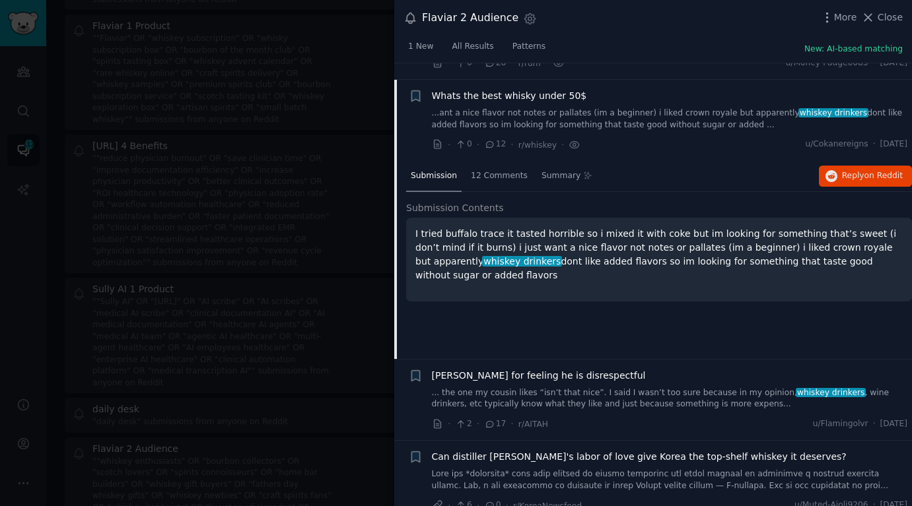
scroll to position [1221, 0]
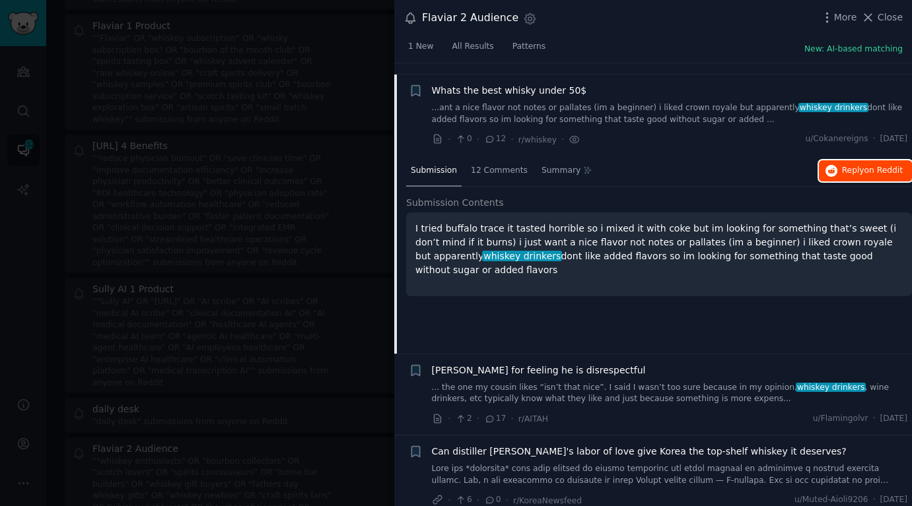
click at [842, 165] on span "Reply on Reddit" at bounding box center [872, 171] width 61 height 12
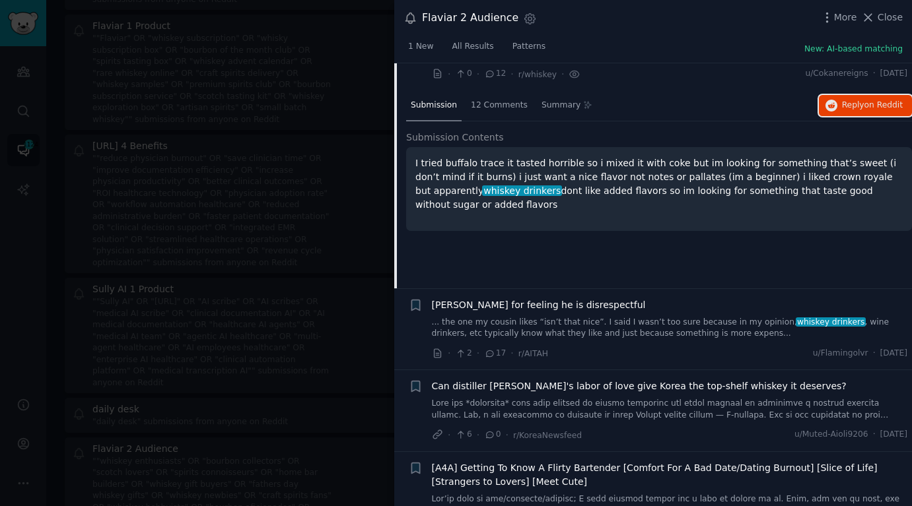
scroll to position [1288, 0]
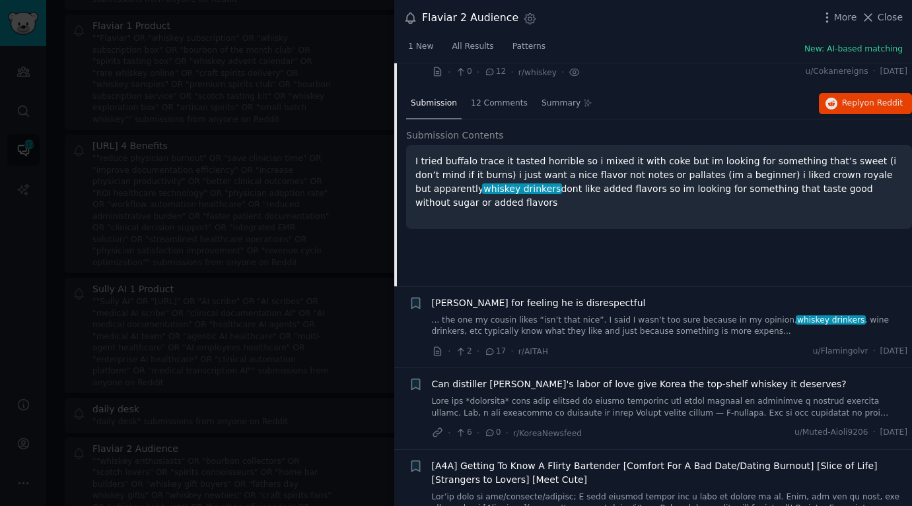
click at [601, 248] on div "Submission 12 Comments Summary Reply on Reddit Submission Contents I tried buff…" at bounding box center [659, 187] width 506 height 198
click at [658, 315] on link "... the one my cousin likes “isn’t that nice”. I said I wasn’t too sure because…" at bounding box center [670, 326] width 476 height 23
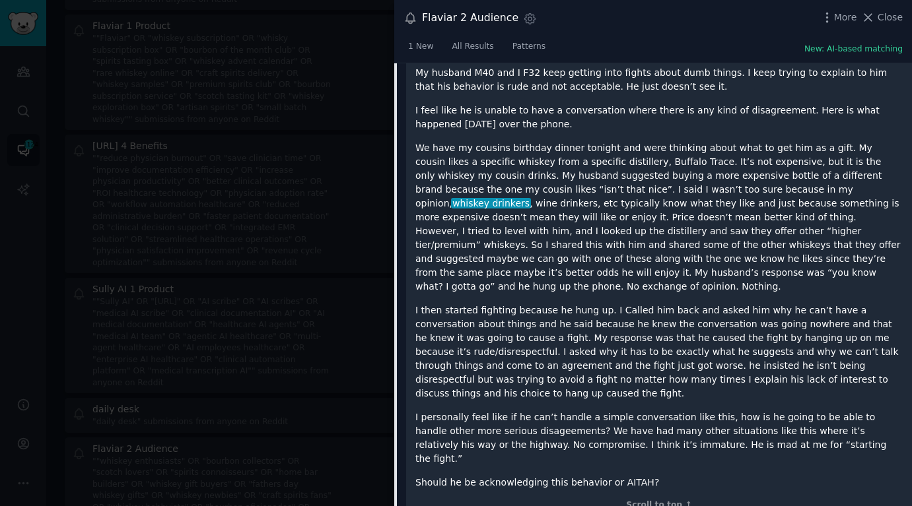
scroll to position [1334, 0]
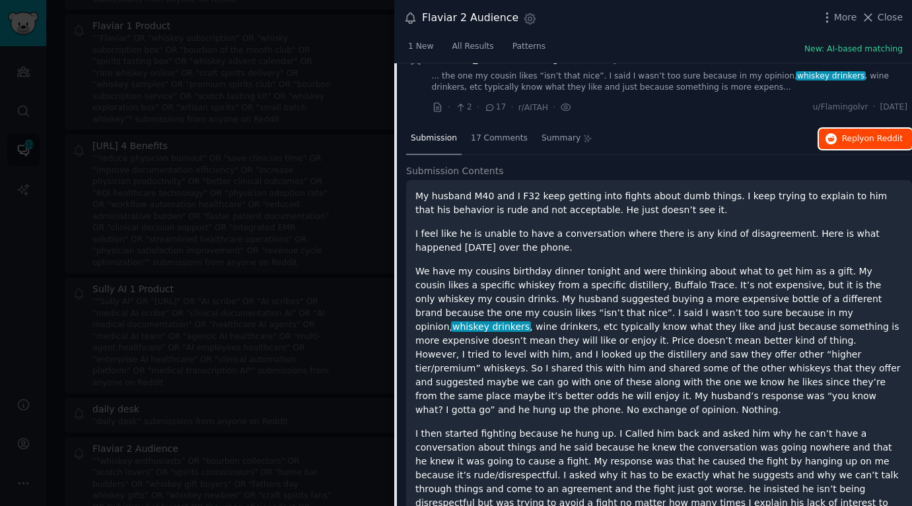
click at [854, 136] on button "Reply on Reddit" at bounding box center [865, 139] width 93 height 21
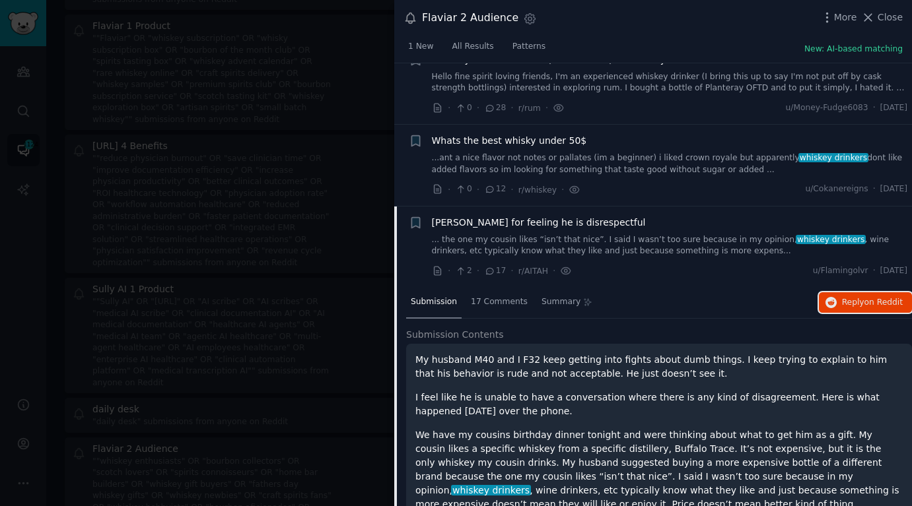
scroll to position [1168, 0]
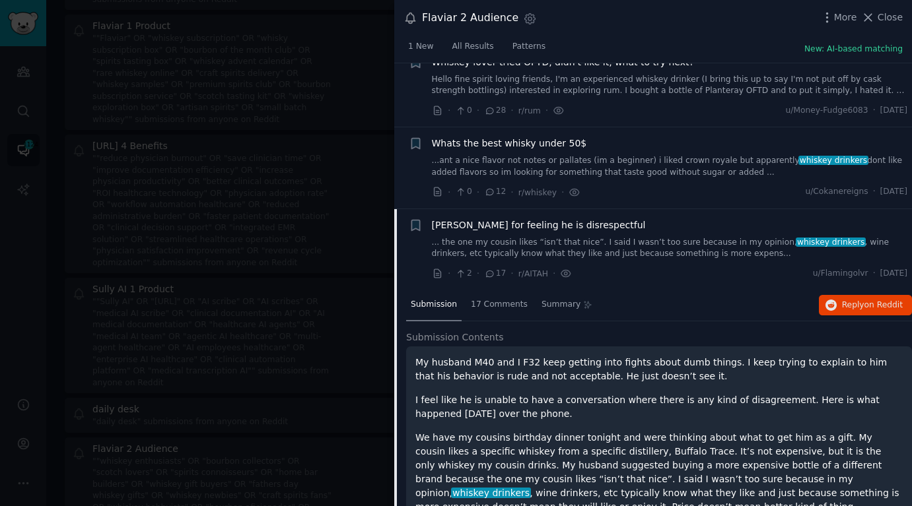
click at [668, 237] on link "... the one my cousin likes “isn’t that nice”. I said I wasn’t too sure because…" at bounding box center [670, 248] width 476 height 23
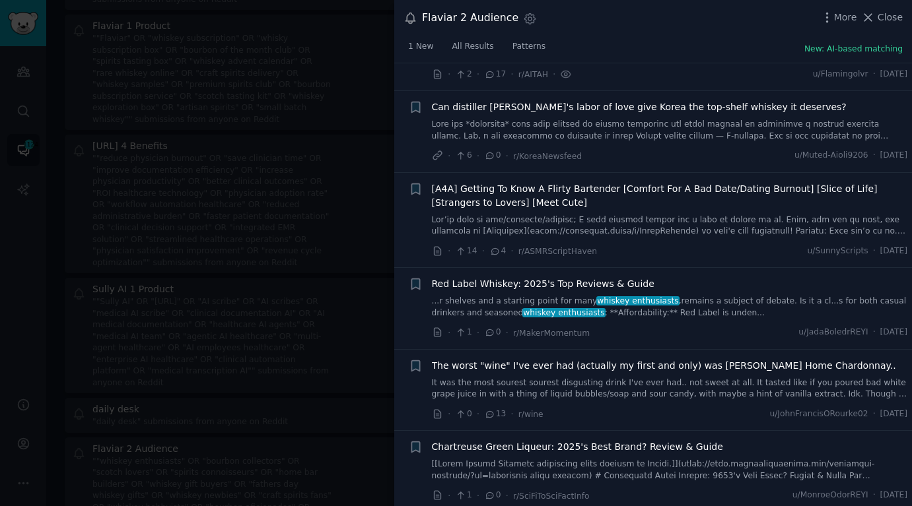
scroll to position [1368, 0]
click at [691, 362] on div "The worst "wine" I've ever had (actually my first and only) was Sutter Home Cha…" at bounding box center [670, 380] width 476 height 42
click at [701, 377] on link "It was the most sourest sourest disgusting drink I've ever had.. not sweet at a…" at bounding box center [670, 388] width 476 height 23
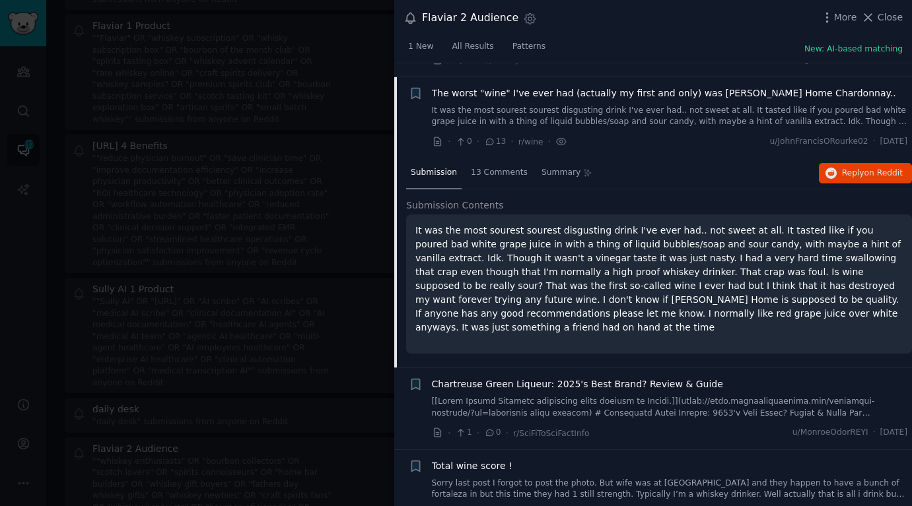
scroll to position [1642, 0]
click at [864, 166] on button "Reply on Reddit" at bounding box center [865, 171] width 93 height 21
